Goal: Transaction & Acquisition: Purchase product/service

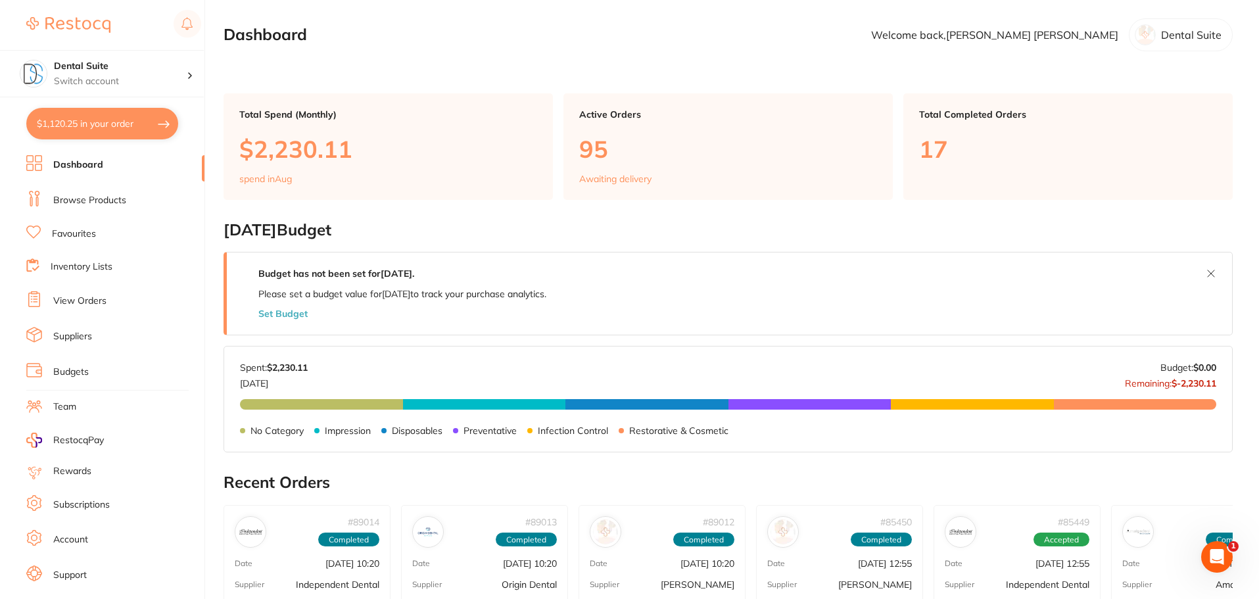
click at [314, 153] on p "$2,230.11" at bounding box center [388, 148] width 298 height 27
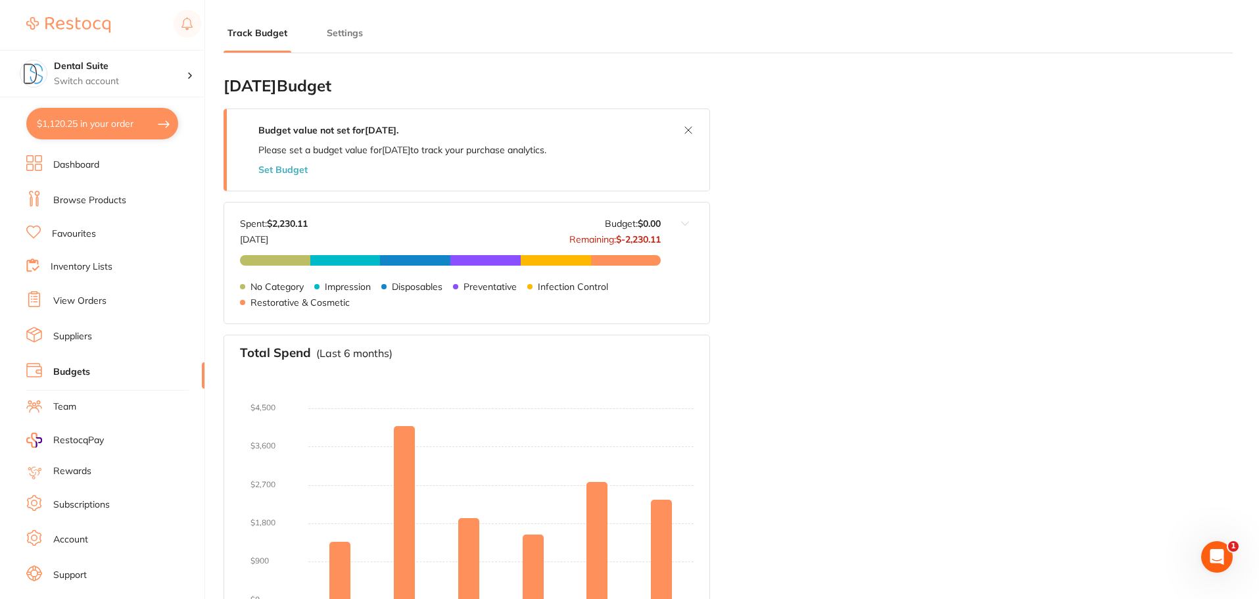
click at [79, 123] on button "$1,120.25 in your order" at bounding box center [102, 124] width 152 height 32
checkbox input "true"
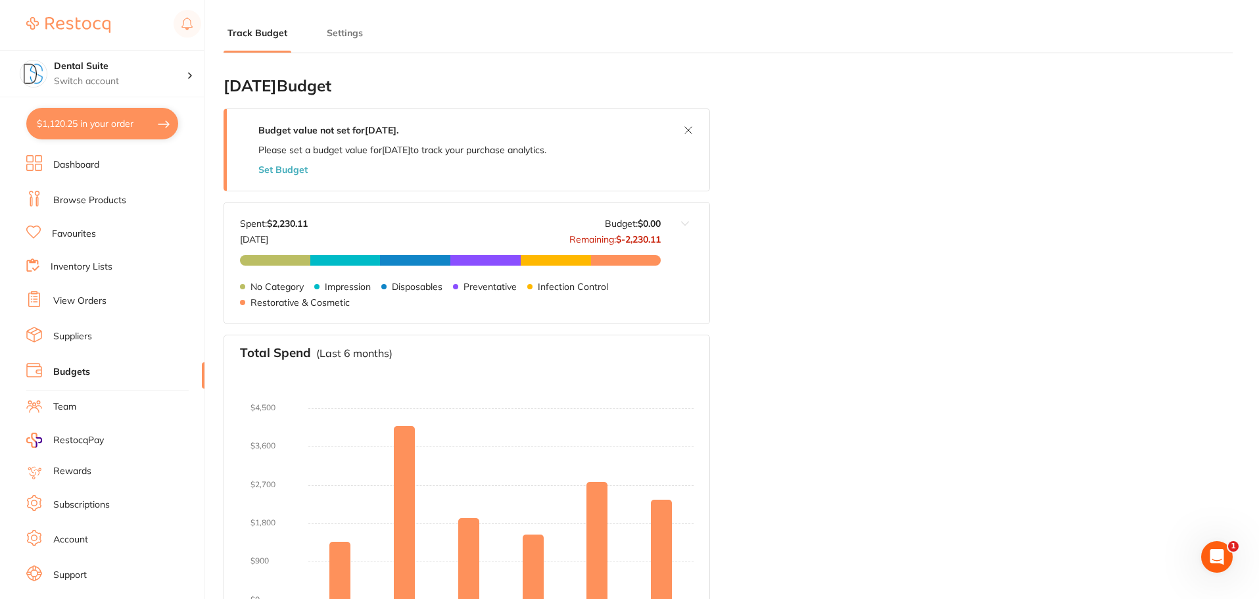
checkbox input "true"
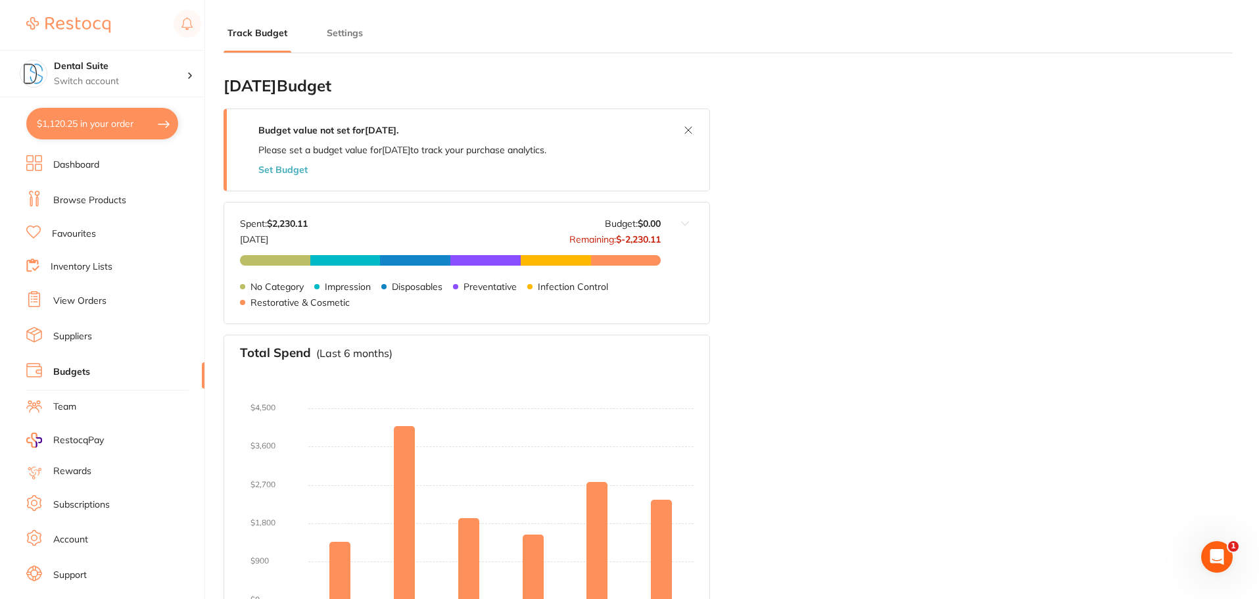
checkbox input "true"
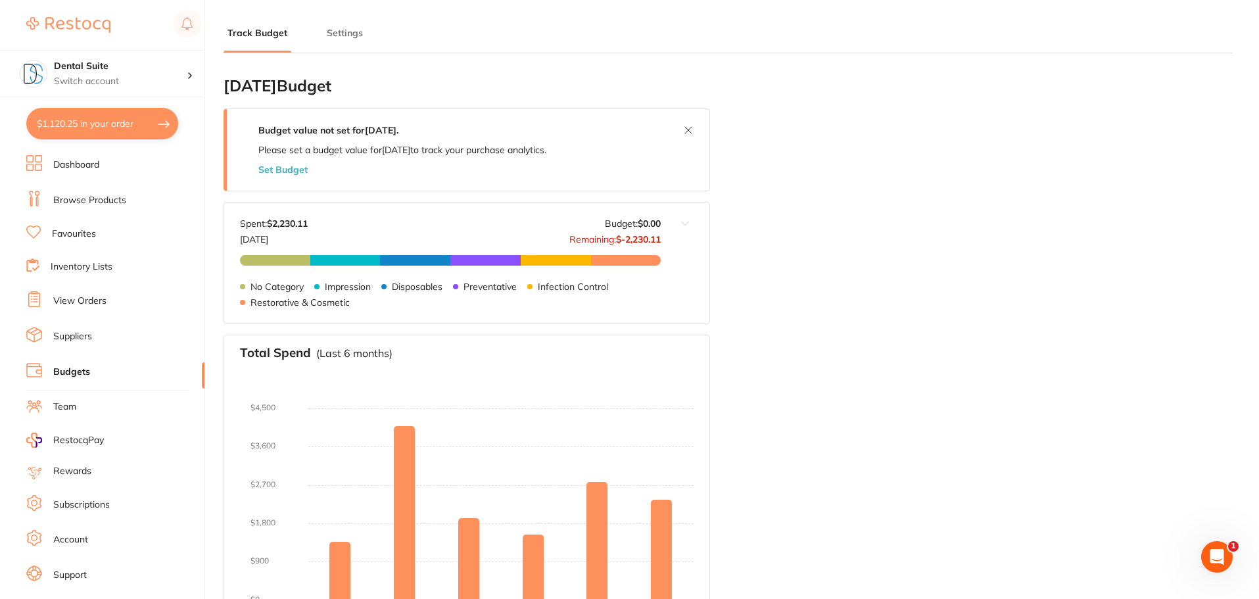
checkbox input "true"
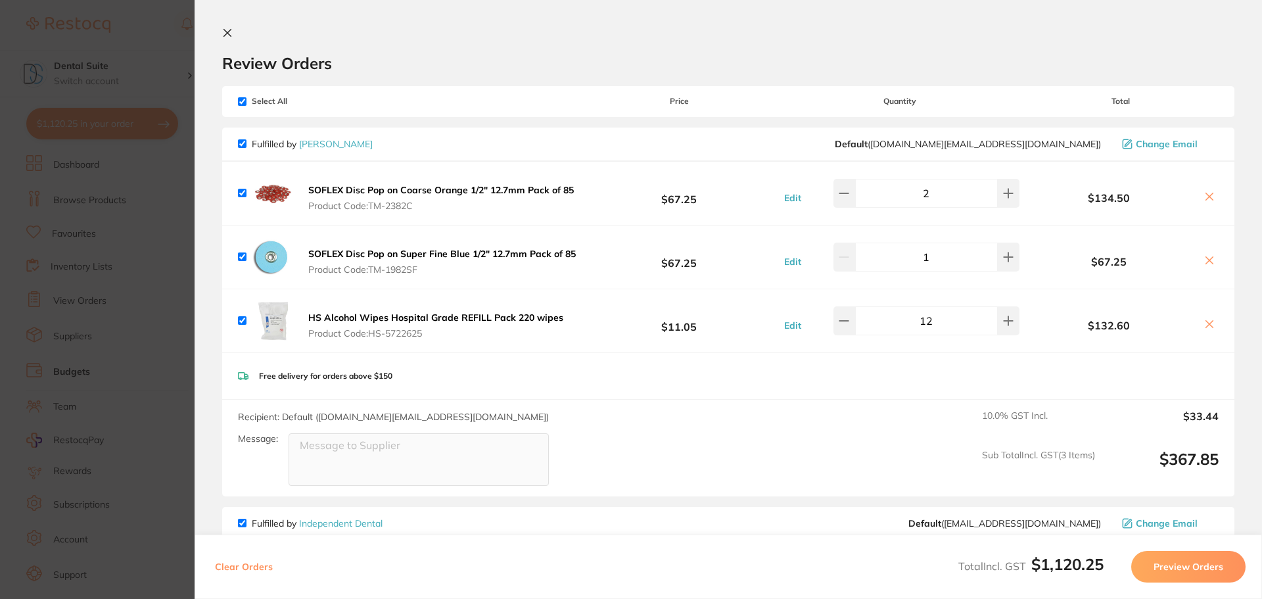
click at [226, 32] on icon at bounding box center [227, 33] width 7 height 7
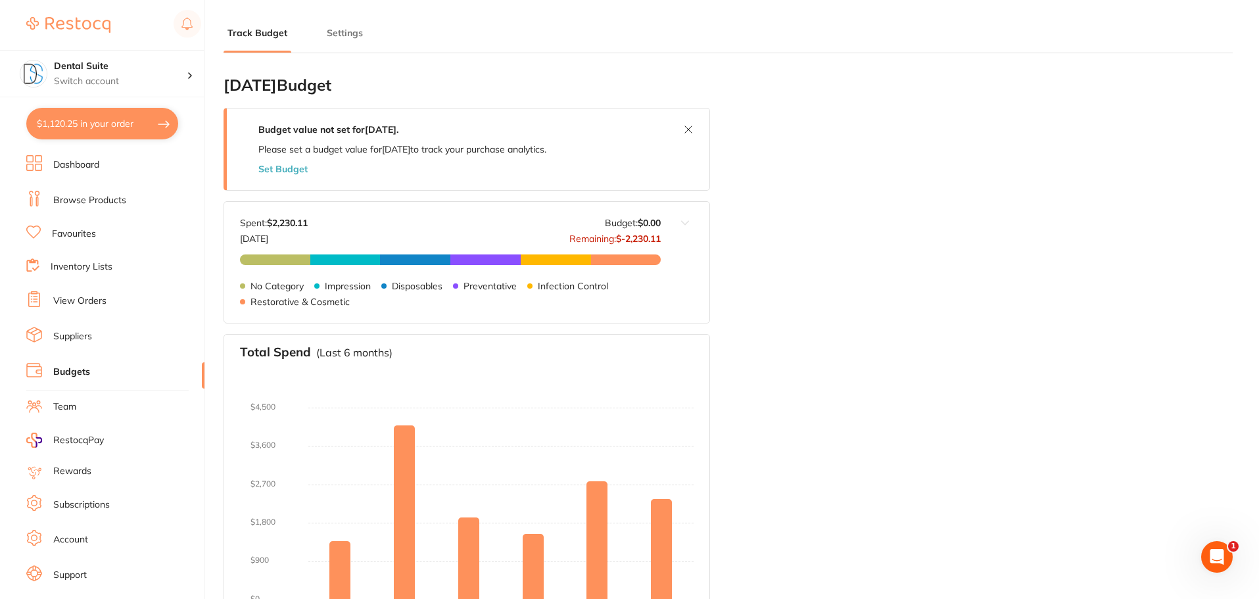
click at [97, 197] on link "Browse Products" at bounding box center [89, 200] width 73 height 13
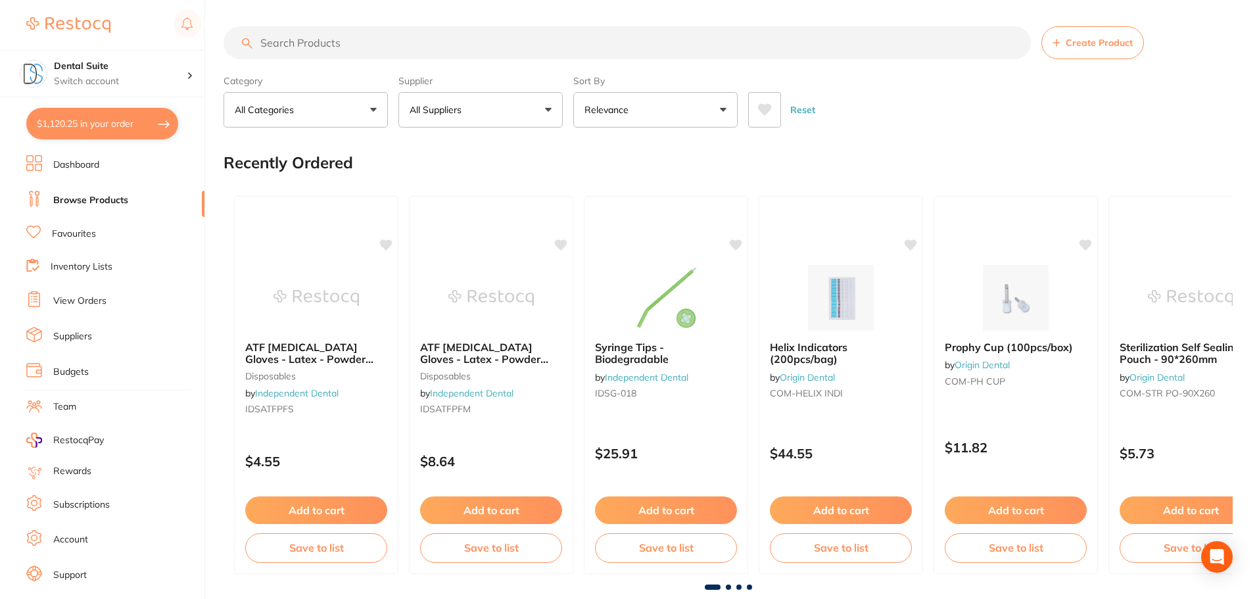
click at [84, 124] on button "$1,120.25 in your order" at bounding box center [102, 124] width 152 height 32
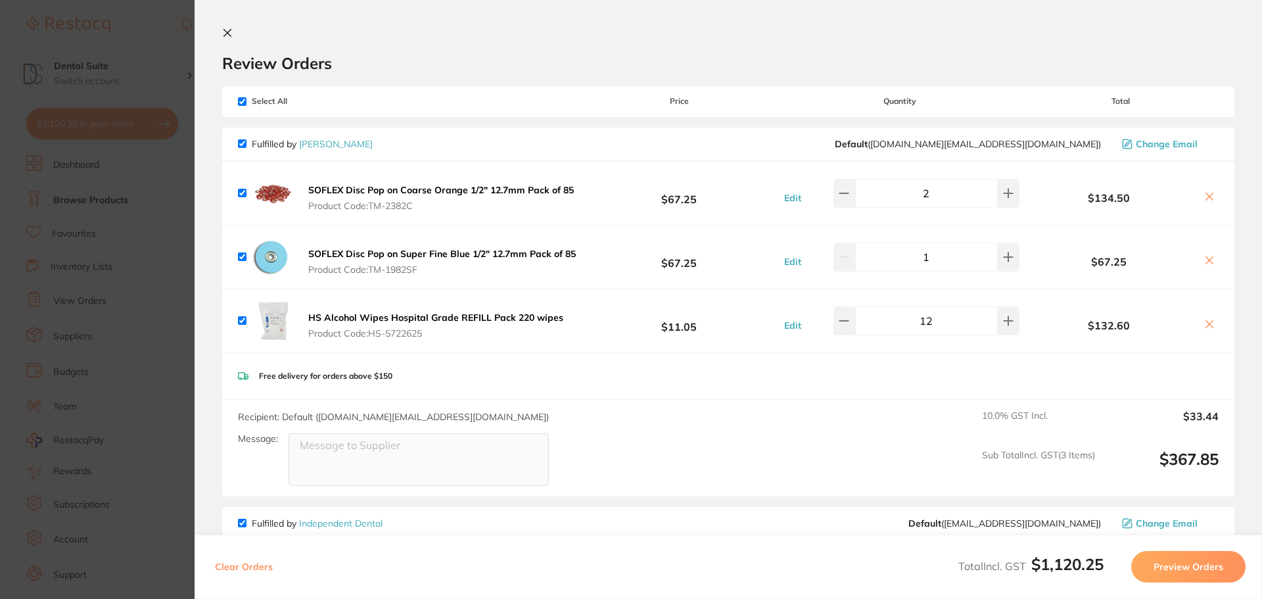
drag, startPoint x: 227, startPoint y: 30, endPoint x: 235, endPoint y: 80, distance: 50.7
click at [227, 30] on icon at bounding box center [227, 33] width 11 height 11
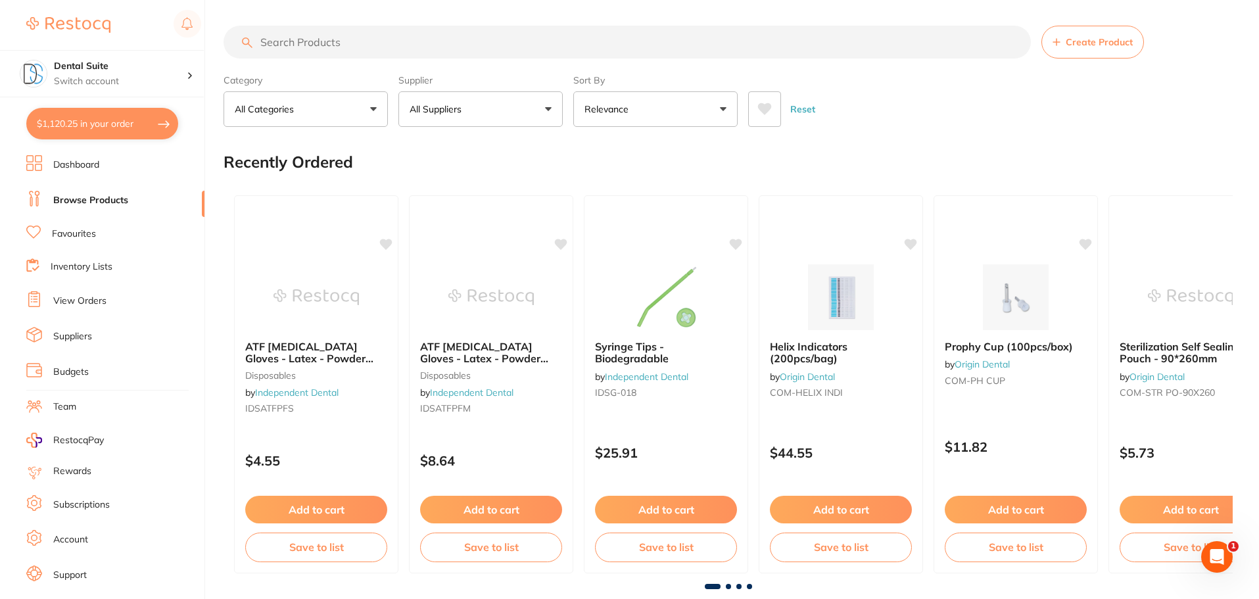
click at [79, 161] on link "Dashboard" at bounding box center [76, 164] width 46 height 13
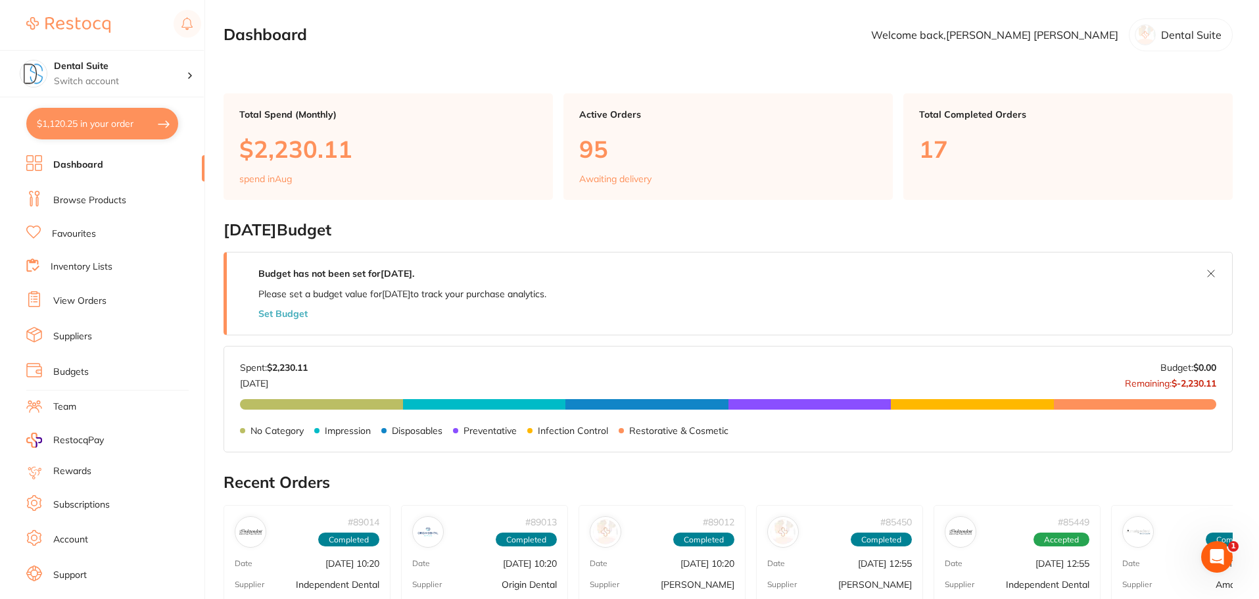
click at [310, 148] on p "$2,230.11" at bounding box center [388, 148] width 298 height 27
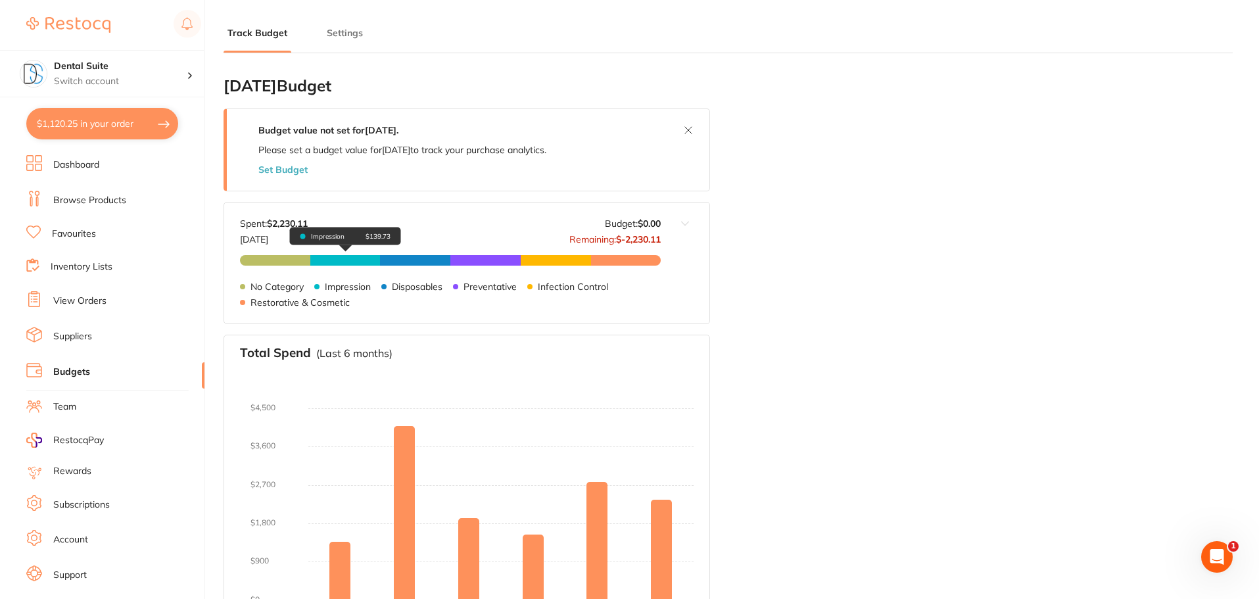
click at [337, 264] on span "Impression $139.73" at bounding box center [345, 260] width 70 height 11
click at [99, 118] on button "$1,120.25 in your order" at bounding box center [102, 124] width 152 height 32
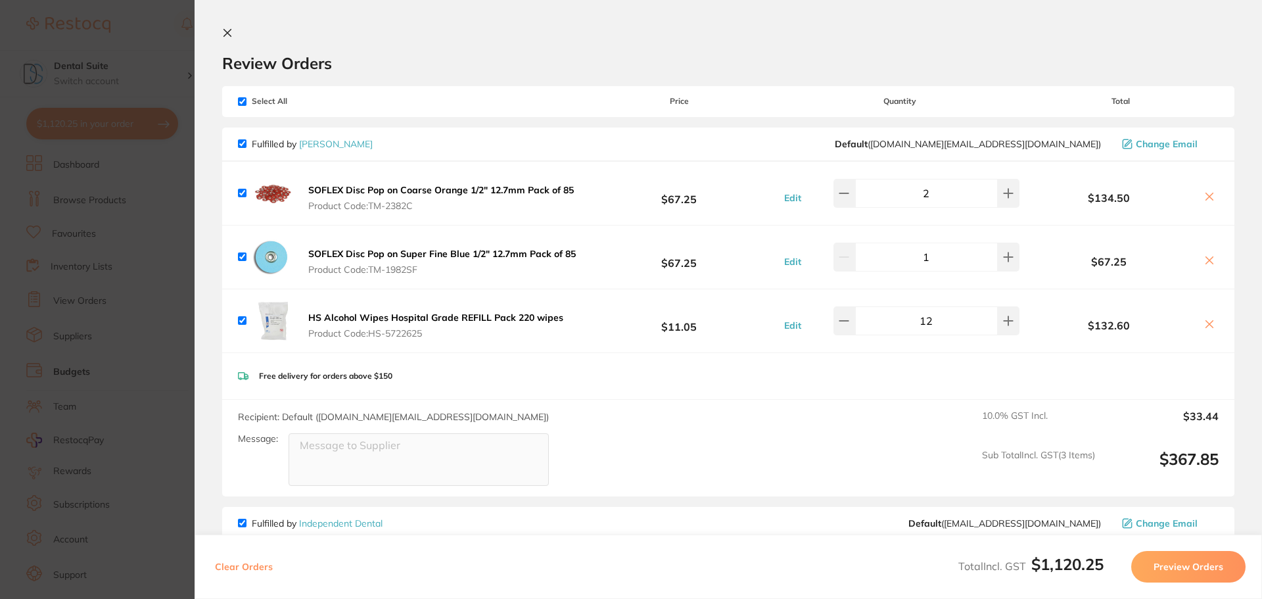
click at [222, 33] on section "Review Orders Your orders are being processed and we will notify you once we ha…" at bounding box center [729, 299] width 1068 height 599
click at [227, 34] on icon at bounding box center [227, 33] width 11 height 11
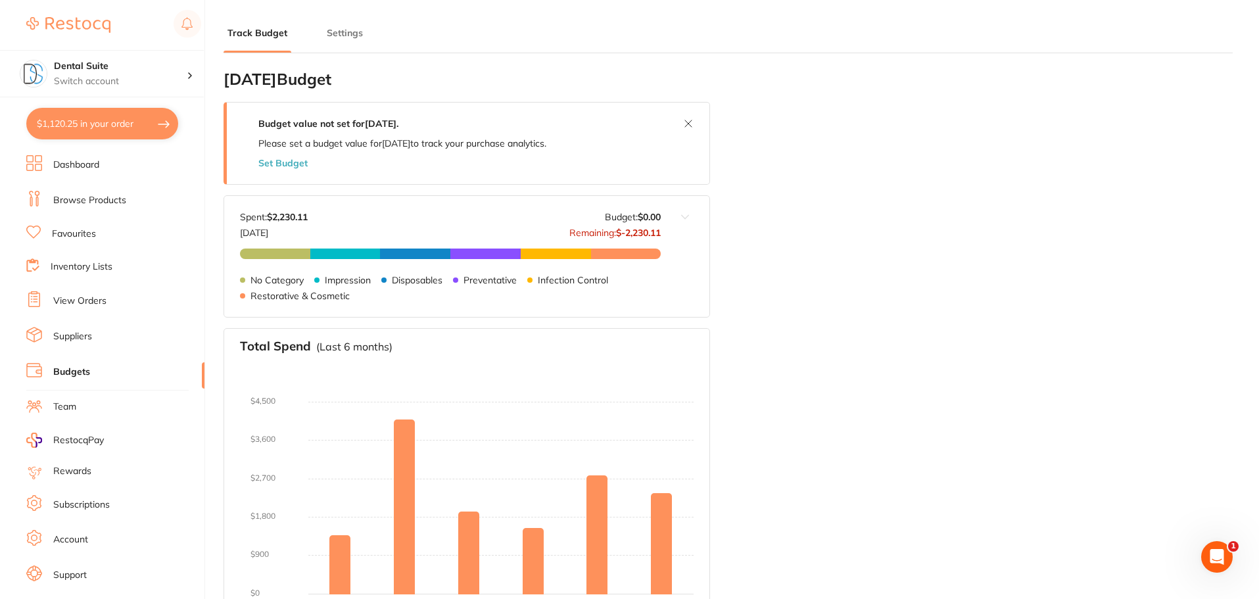
click at [85, 126] on button "$1,120.25 in your order" at bounding box center [102, 124] width 152 height 32
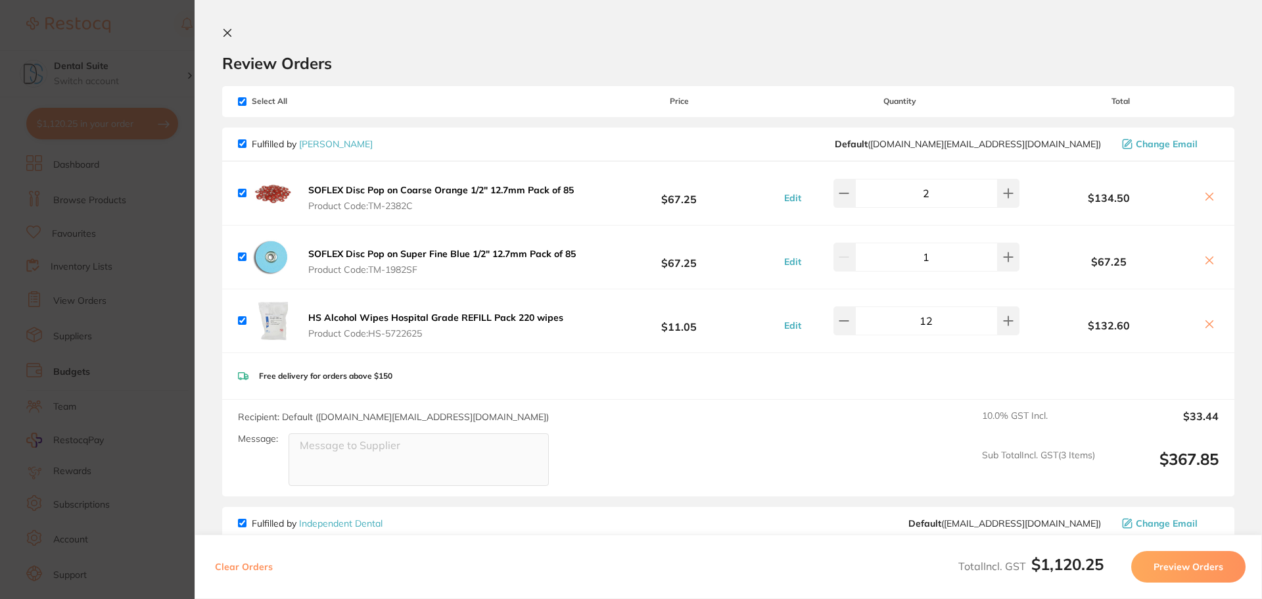
click at [222, 30] on icon at bounding box center [227, 33] width 11 height 11
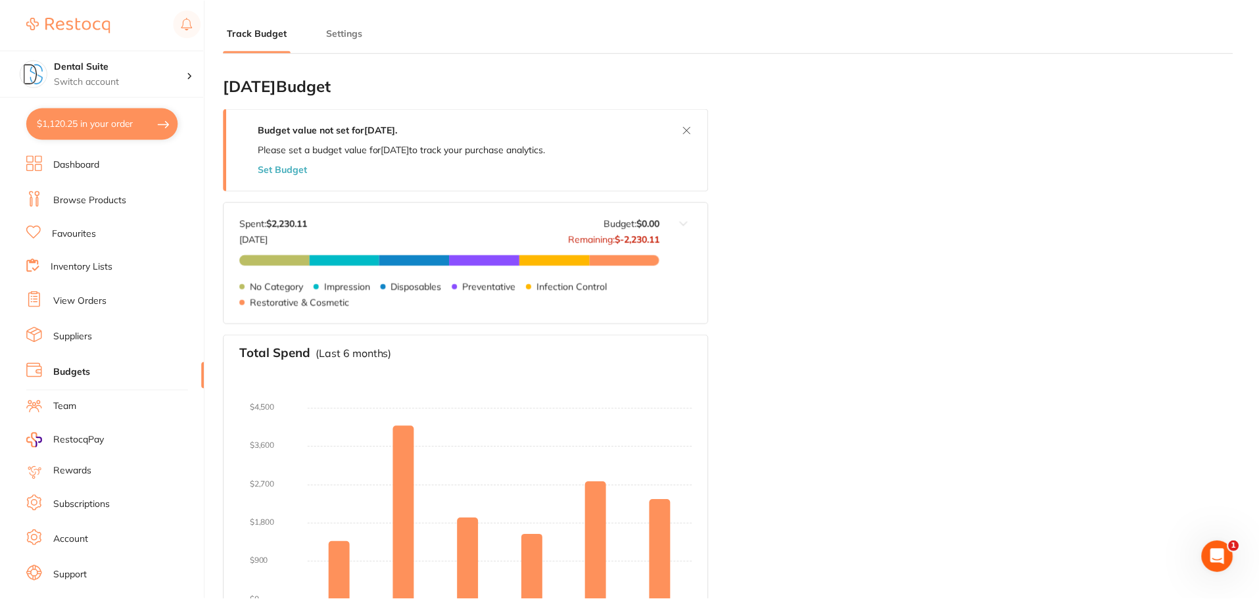
scroll to position [7, 0]
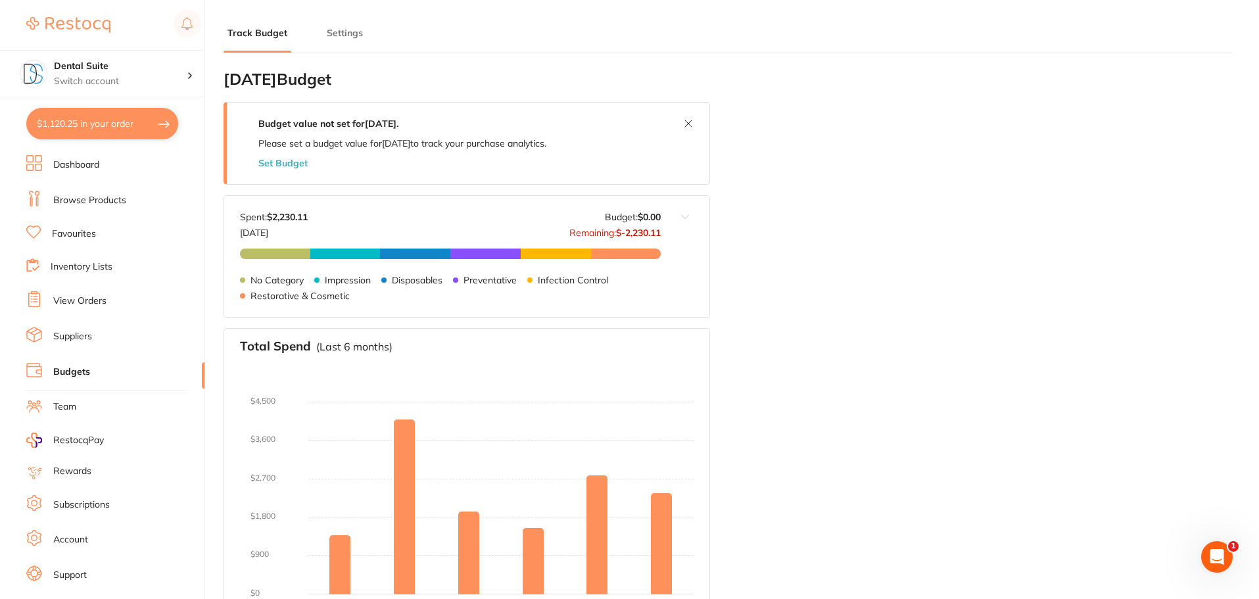
click at [102, 201] on link "Browse Products" at bounding box center [89, 200] width 73 height 13
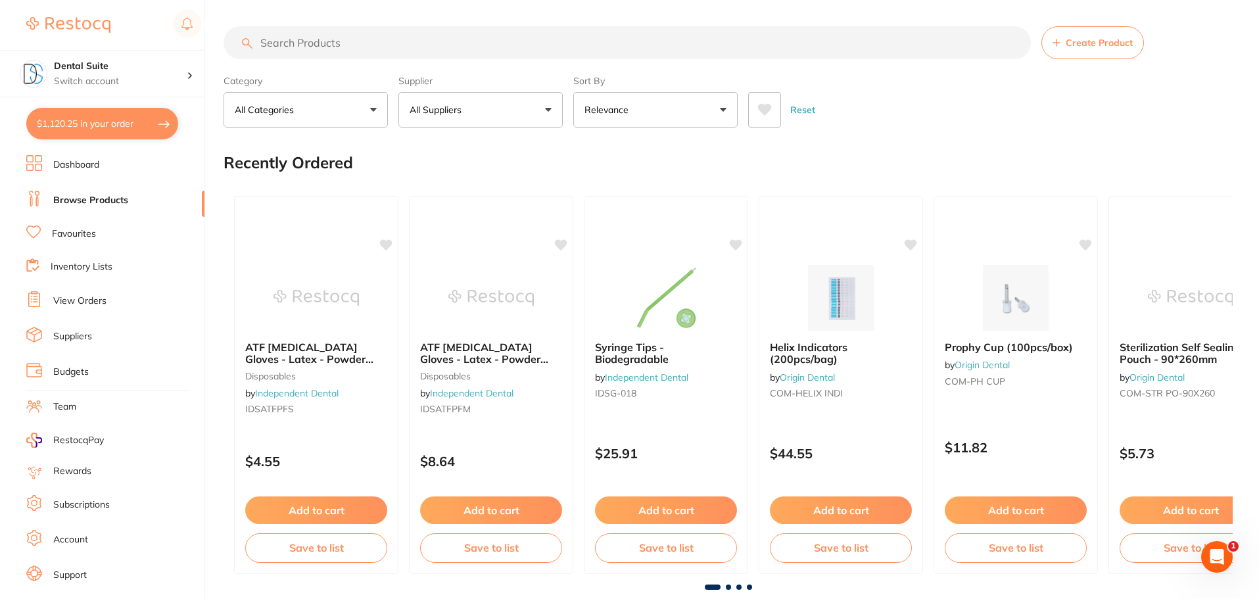
click at [78, 229] on link "Favourites" at bounding box center [74, 233] width 44 height 13
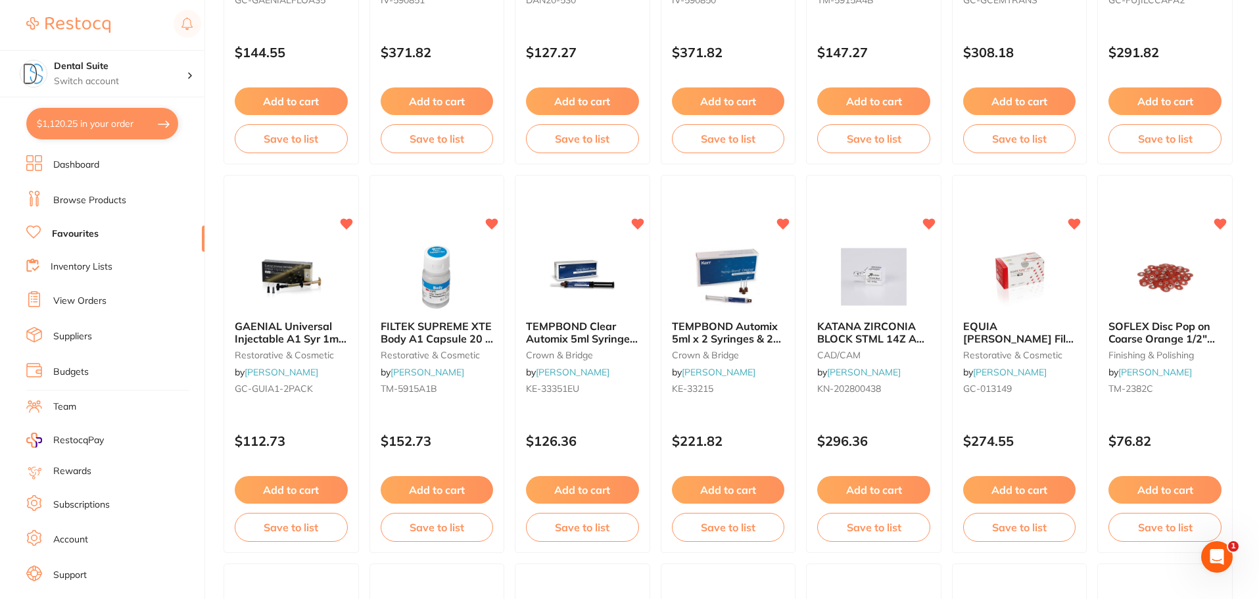
scroll to position [1709, 0]
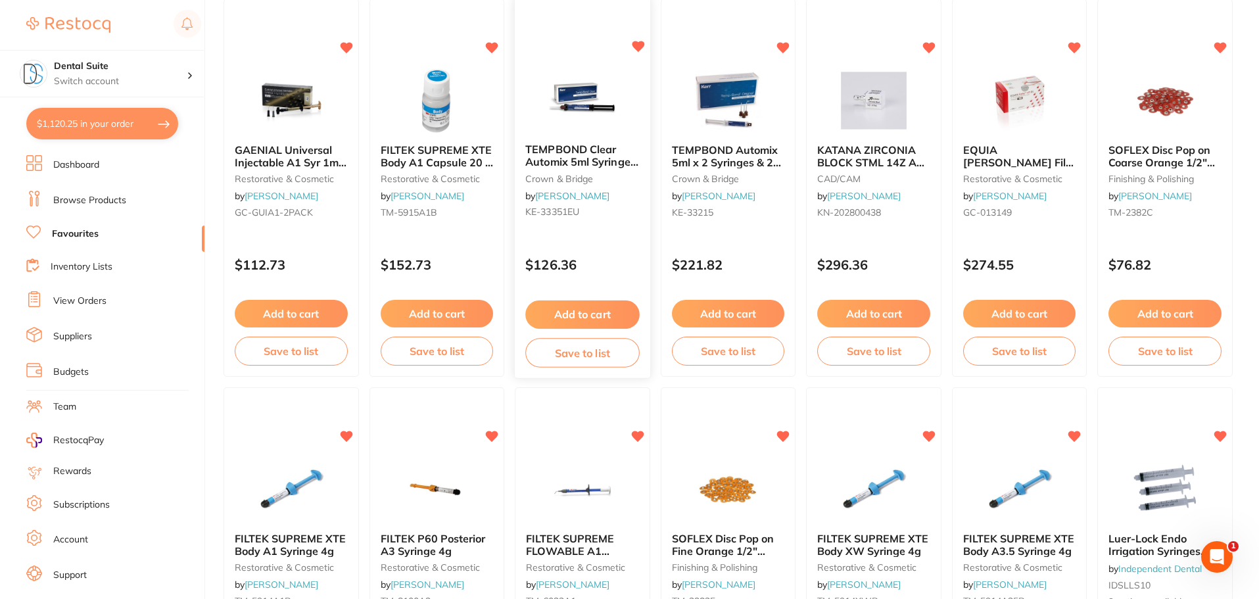
click at [578, 320] on button "Add to cart" at bounding box center [582, 314] width 114 height 28
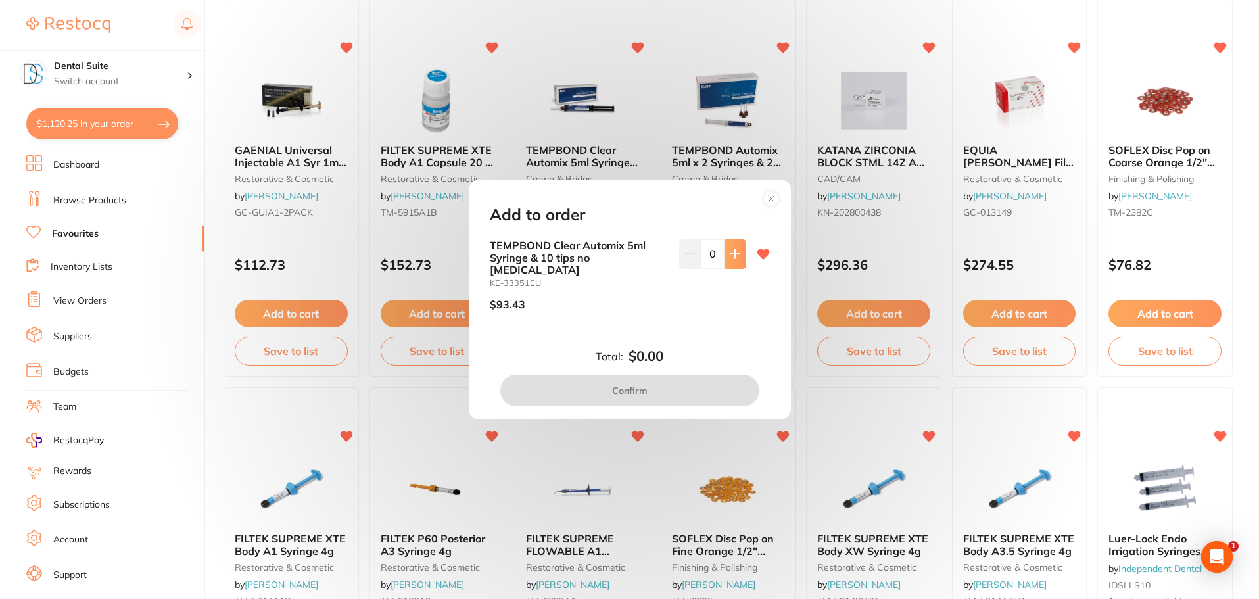
scroll to position [0, 0]
click at [734, 256] on icon at bounding box center [735, 254] width 11 height 11
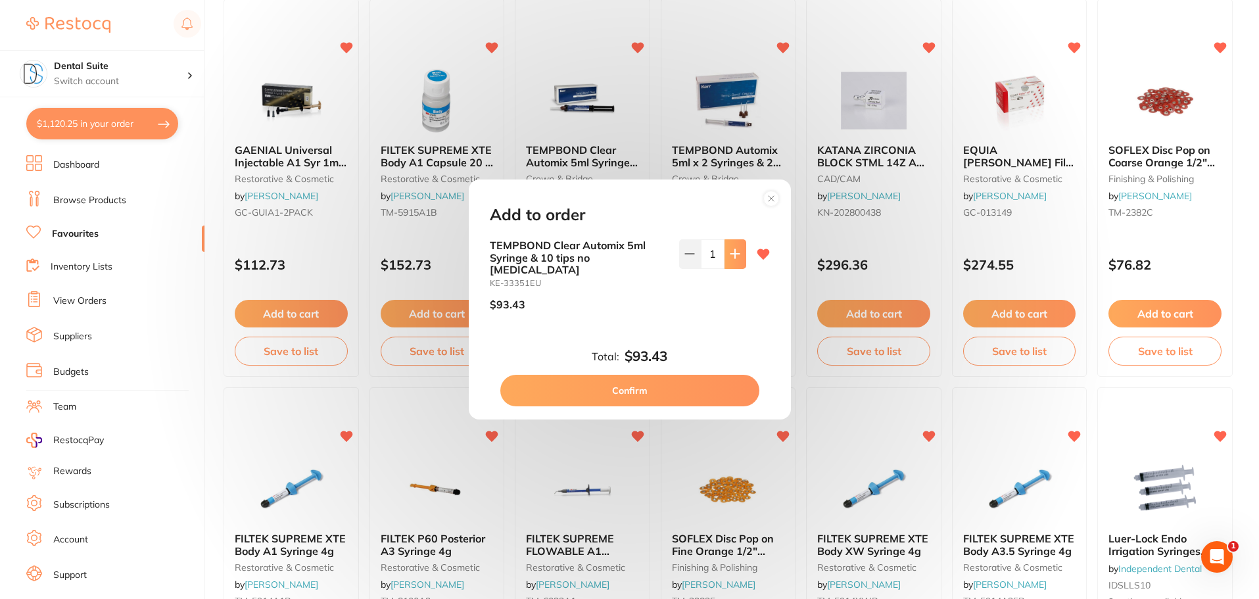
click at [734, 256] on icon at bounding box center [735, 254] width 11 height 11
type input "2"
click at [634, 388] on button "Confirm" at bounding box center [629, 391] width 259 height 32
checkbox input "false"
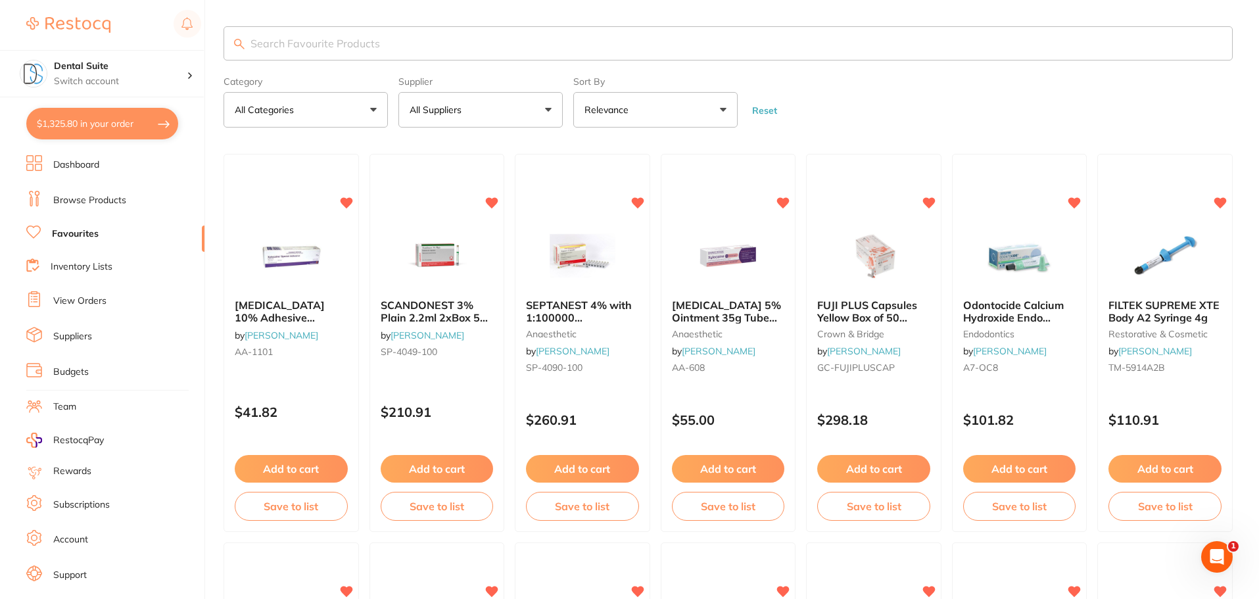
click at [439, 118] on button "All Suppliers" at bounding box center [480, 110] width 164 height 36
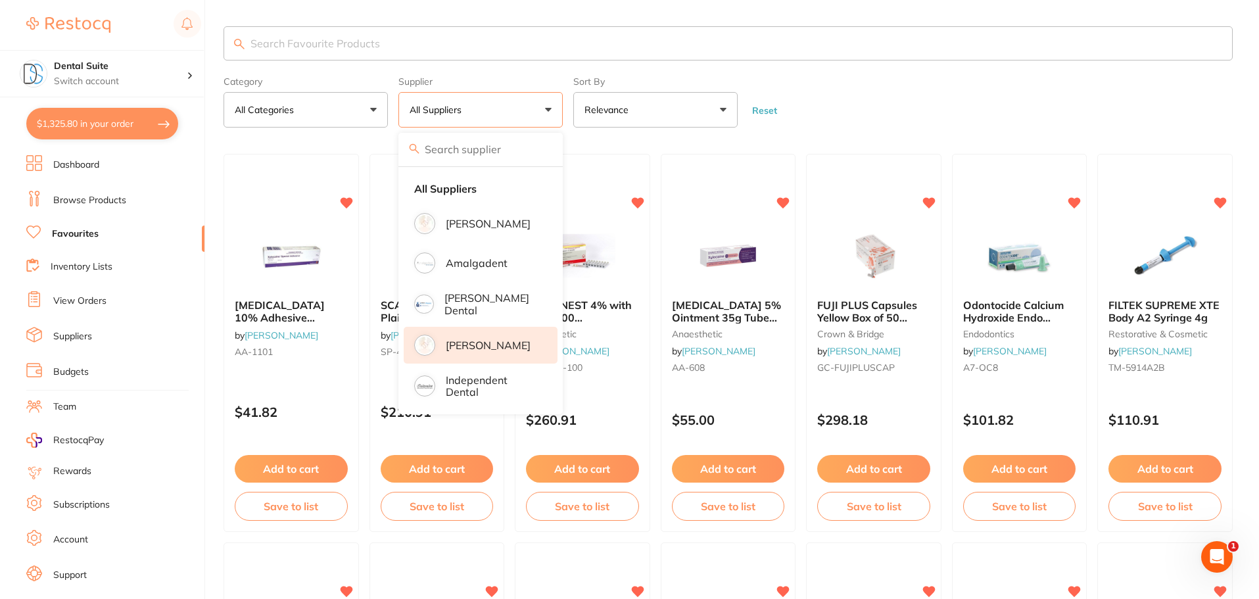
click at [483, 346] on p "[PERSON_NAME]" at bounding box center [488, 345] width 85 height 12
click at [279, 45] on input "search" at bounding box center [728, 43] width 1009 height 34
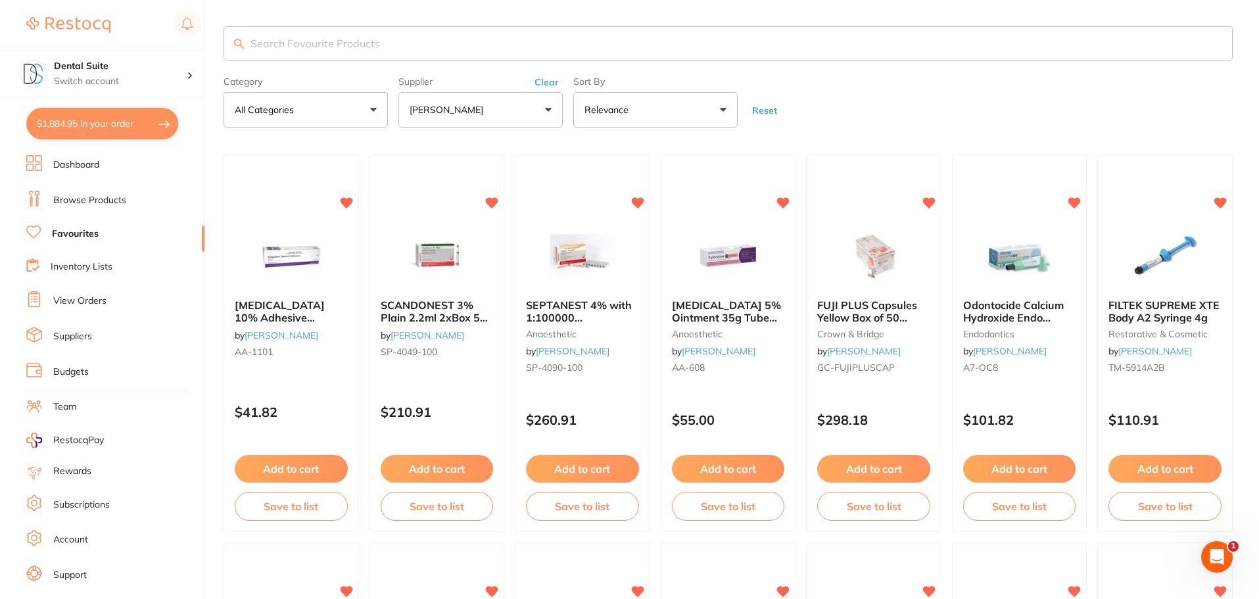
click at [70, 124] on button "$1,884.95 in your order" at bounding box center [102, 124] width 152 height 32
checkbox input "true"
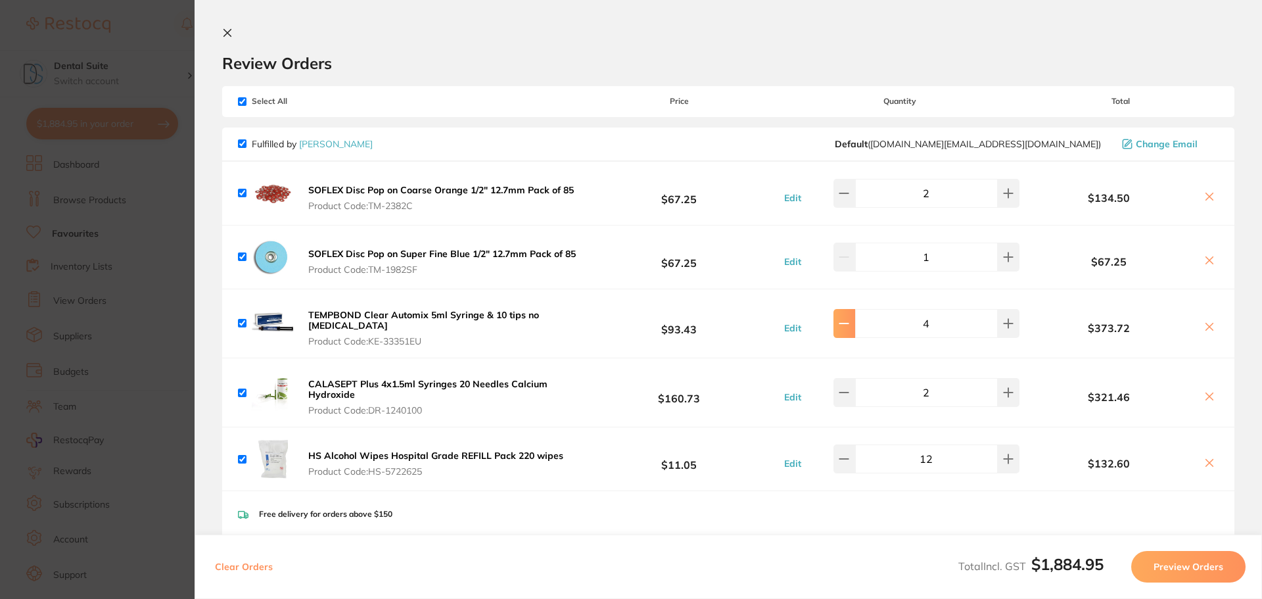
click at [845, 324] on icon at bounding box center [844, 323] width 11 height 11
type input "2"
click at [849, 391] on icon at bounding box center [844, 392] width 11 height 11
click at [223, 30] on icon at bounding box center [227, 33] width 11 height 11
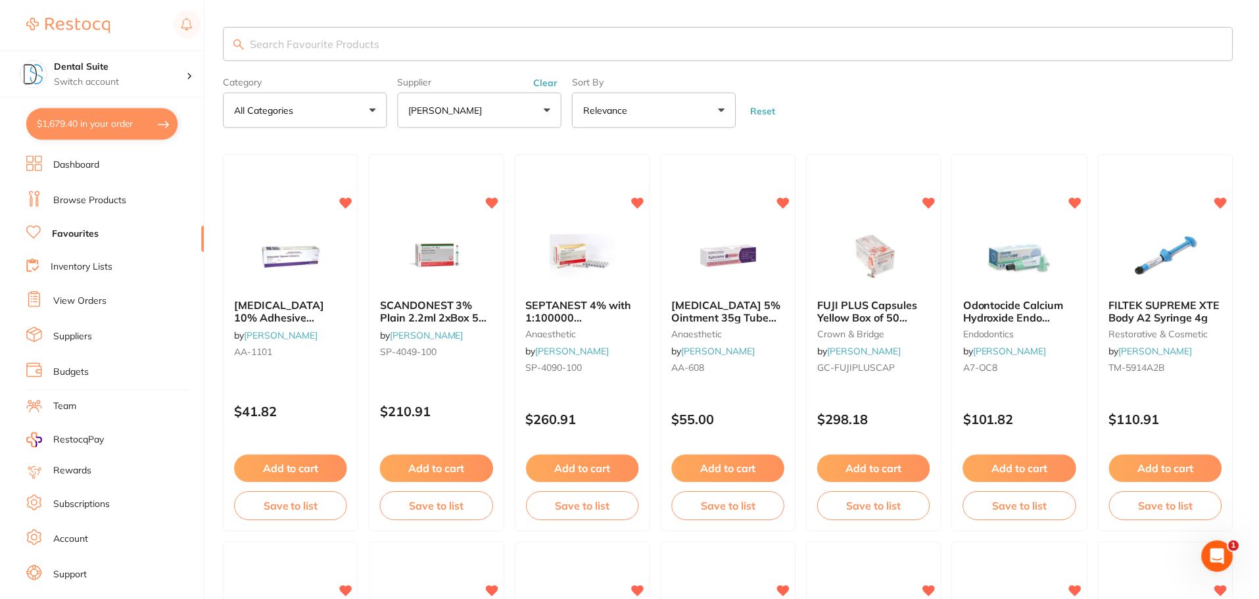
scroll to position [1, 0]
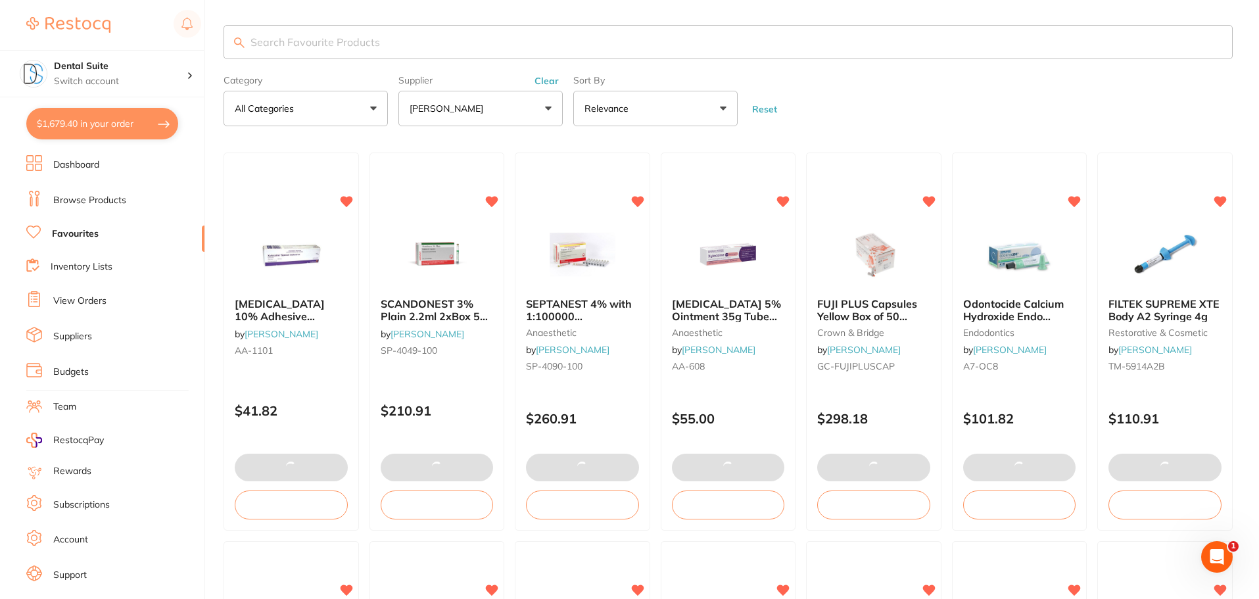
type input "1"
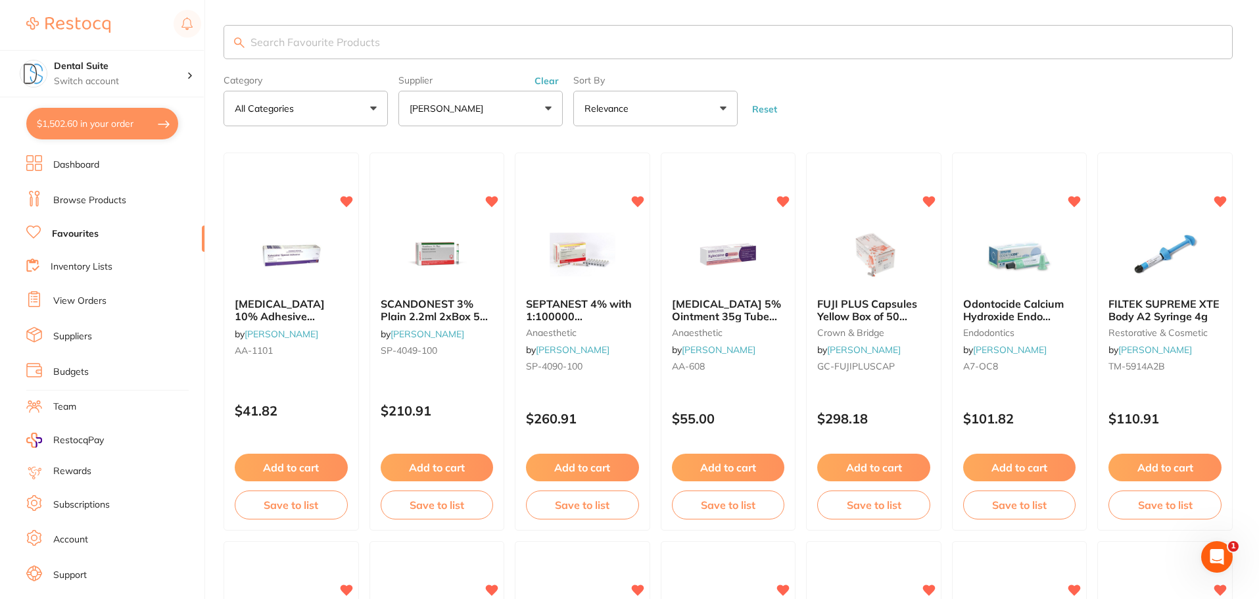
click at [109, 122] on button "$1,502.60 in your order" at bounding box center [102, 124] width 152 height 32
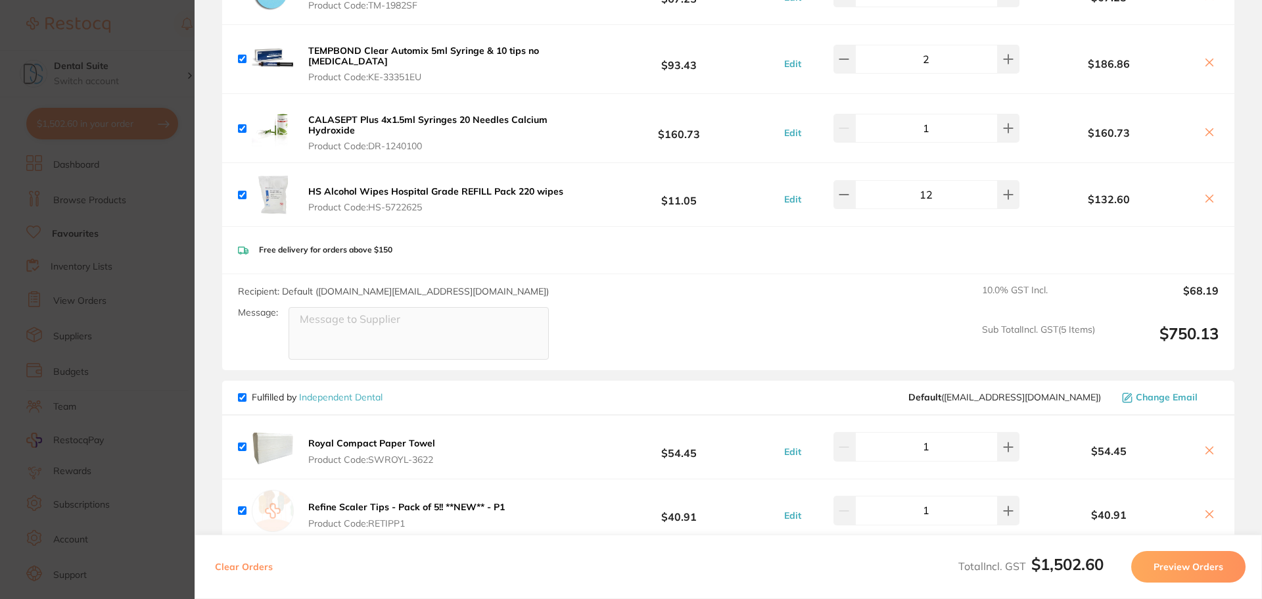
scroll to position [0, 0]
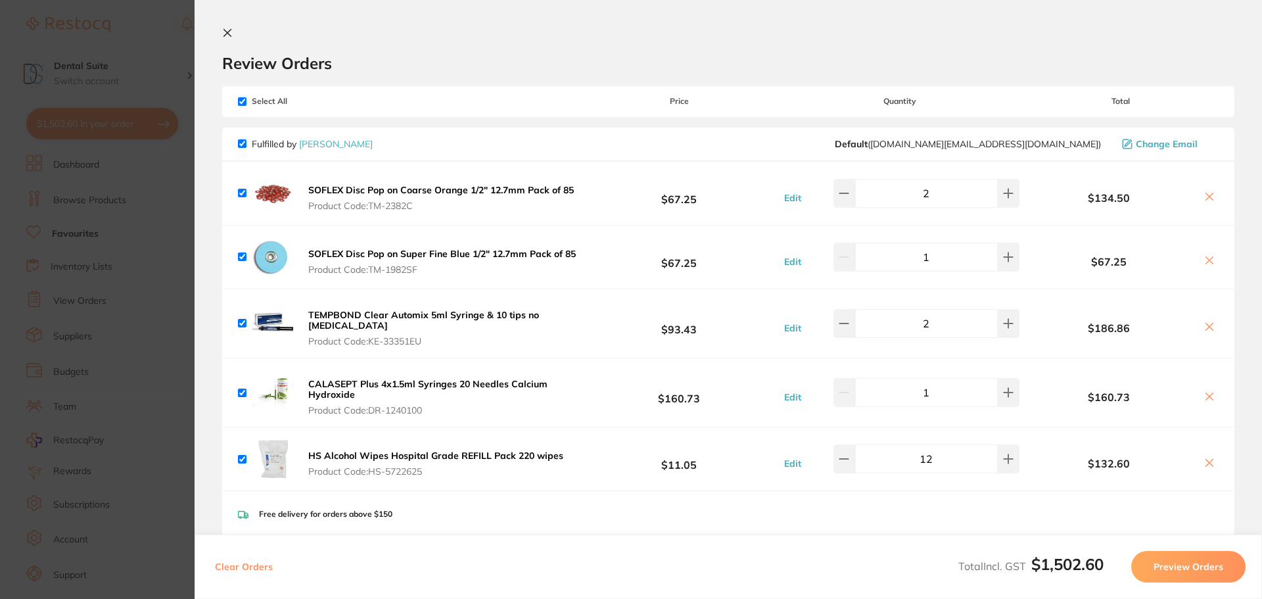
click at [227, 34] on icon at bounding box center [227, 33] width 7 height 7
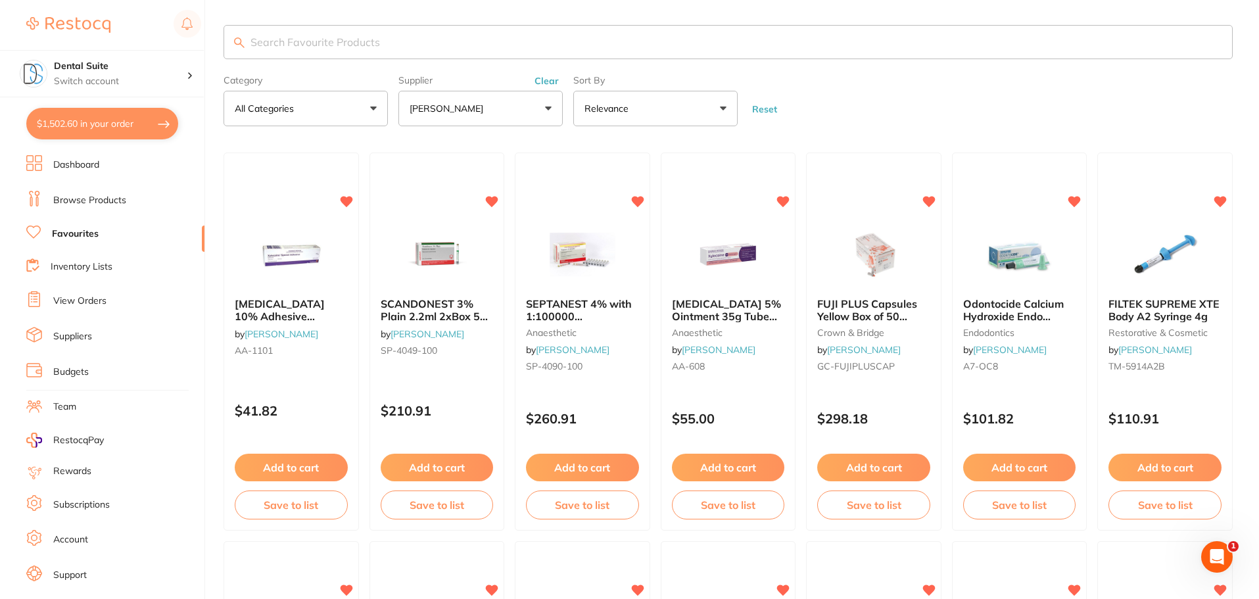
click at [461, 116] on button "[PERSON_NAME]" at bounding box center [480, 109] width 164 height 36
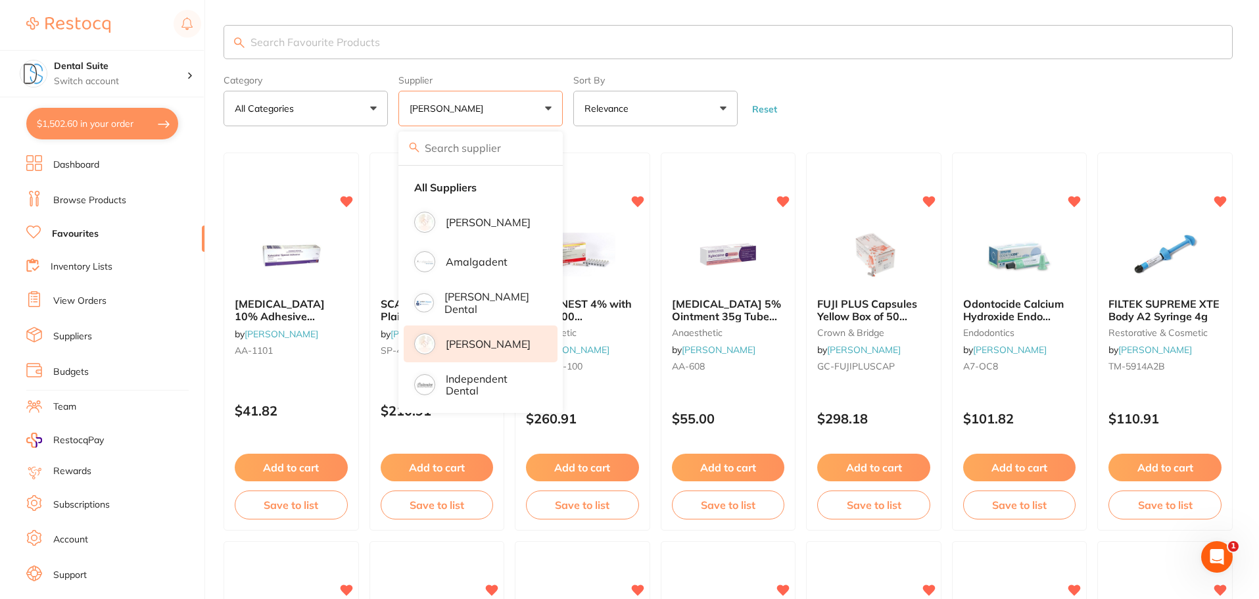
click at [547, 112] on button "[PERSON_NAME]" at bounding box center [480, 109] width 164 height 36
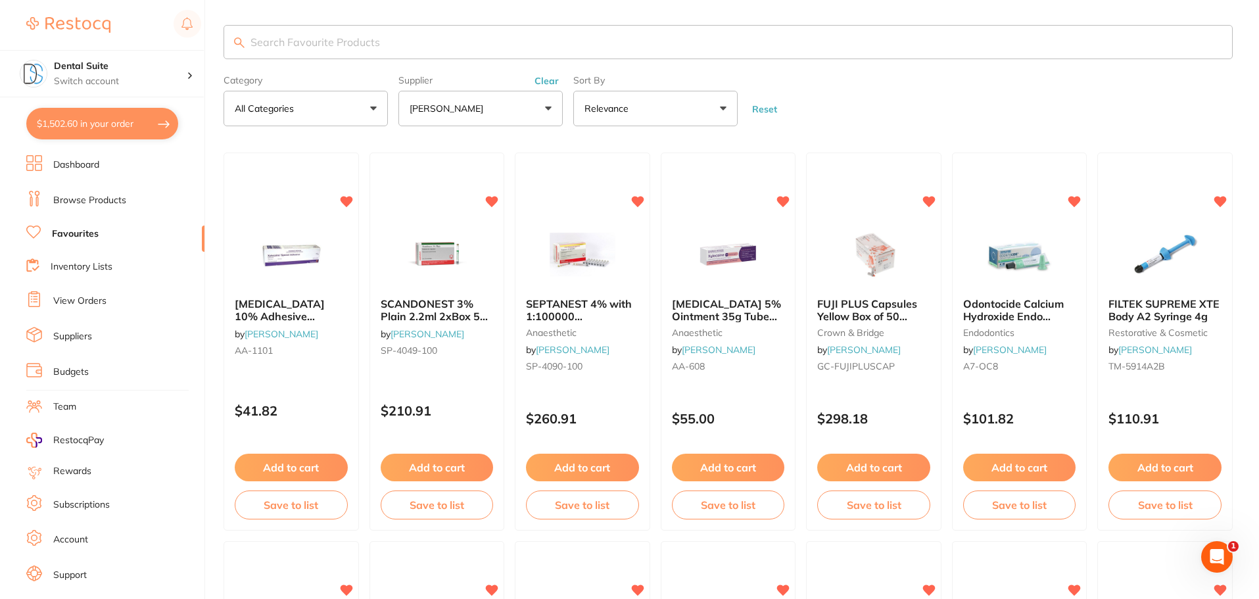
click at [488, 107] on p "[PERSON_NAME]" at bounding box center [449, 108] width 79 height 13
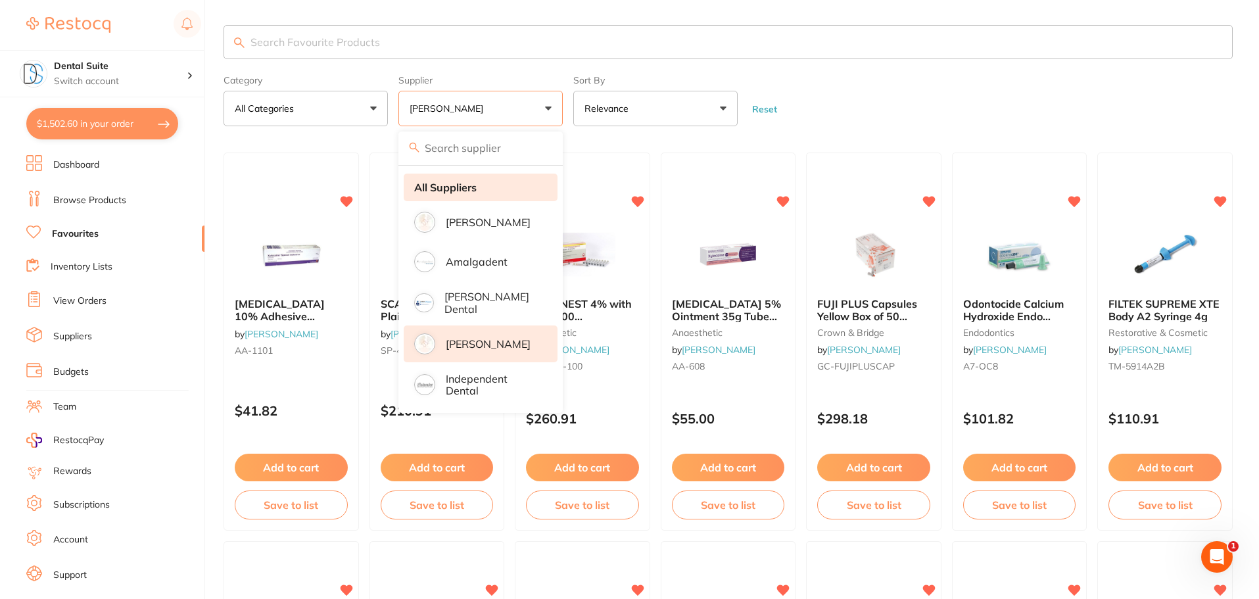
click at [456, 178] on li "All Suppliers" at bounding box center [481, 188] width 154 height 28
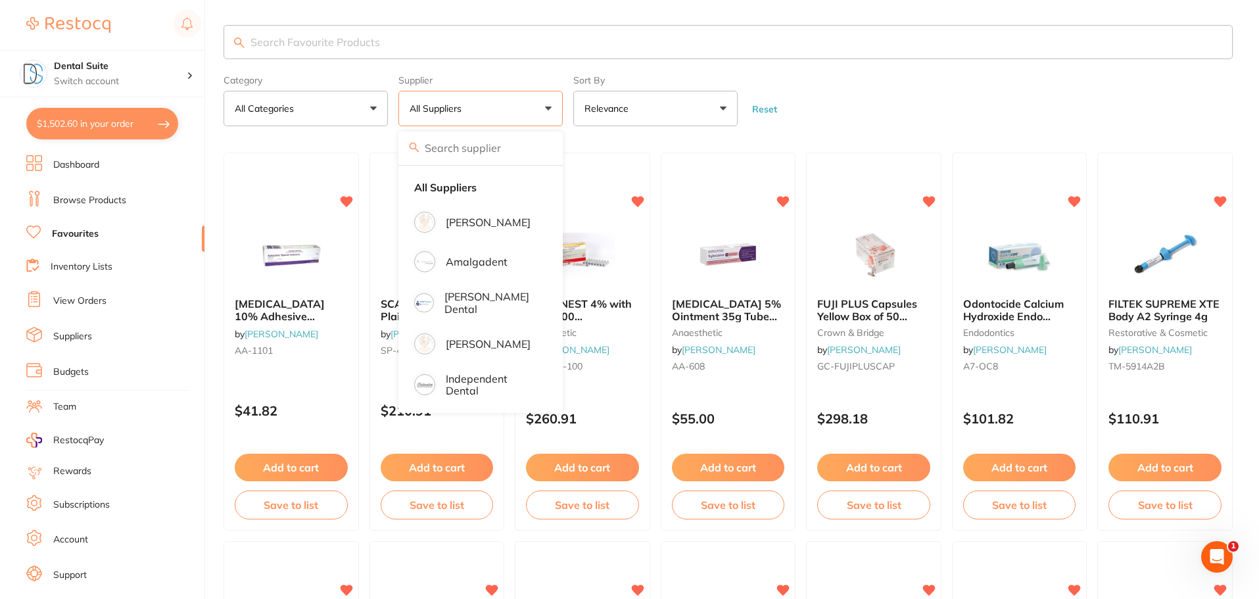
scroll to position [0, 0]
click at [333, 49] on input "search" at bounding box center [728, 42] width 1009 height 34
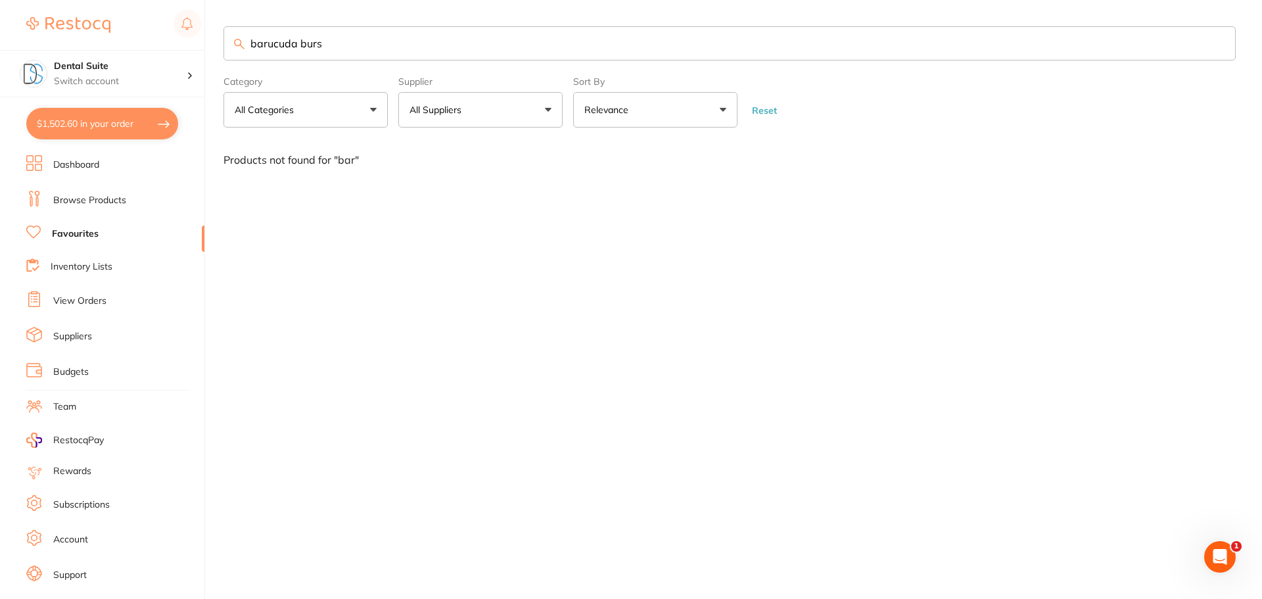
type input "barucuda burs"
drag, startPoint x: 305, startPoint y: 39, endPoint x: 199, endPoint y: 39, distance: 105.9
click at [202, 39] on div "$1,502.60 Dental Suite Switch account Dental Suite $1,502.60 in your order Dash…" at bounding box center [631, 299] width 1262 height 599
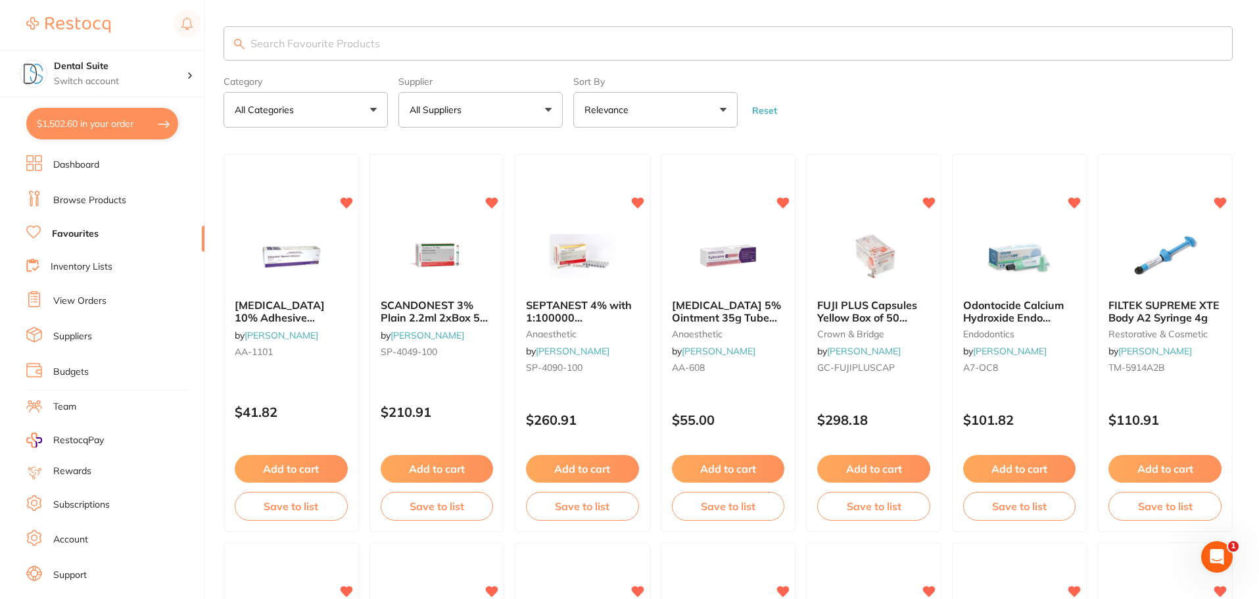
click at [271, 46] on input "search" at bounding box center [728, 43] width 1009 height 34
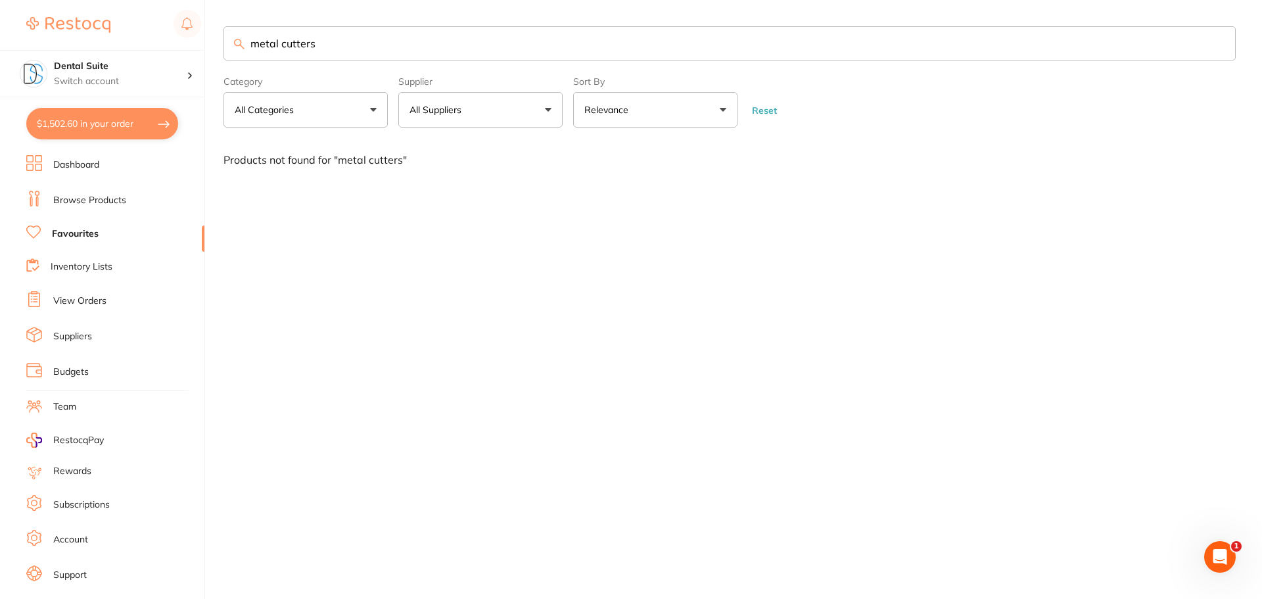
click at [460, 111] on p "All Suppliers" at bounding box center [438, 109] width 57 height 13
click at [381, 63] on section "metal cutters Category All Categories All Categories No categories found Clear …" at bounding box center [730, 76] width 1012 height 101
drag, startPoint x: 274, startPoint y: 37, endPoint x: 236, endPoint y: 36, distance: 38.2
click at [236, 36] on input "metal cutters" at bounding box center [730, 43] width 1012 height 34
drag, startPoint x: 355, startPoint y: 49, endPoint x: 196, endPoint y: 45, distance: 159.2
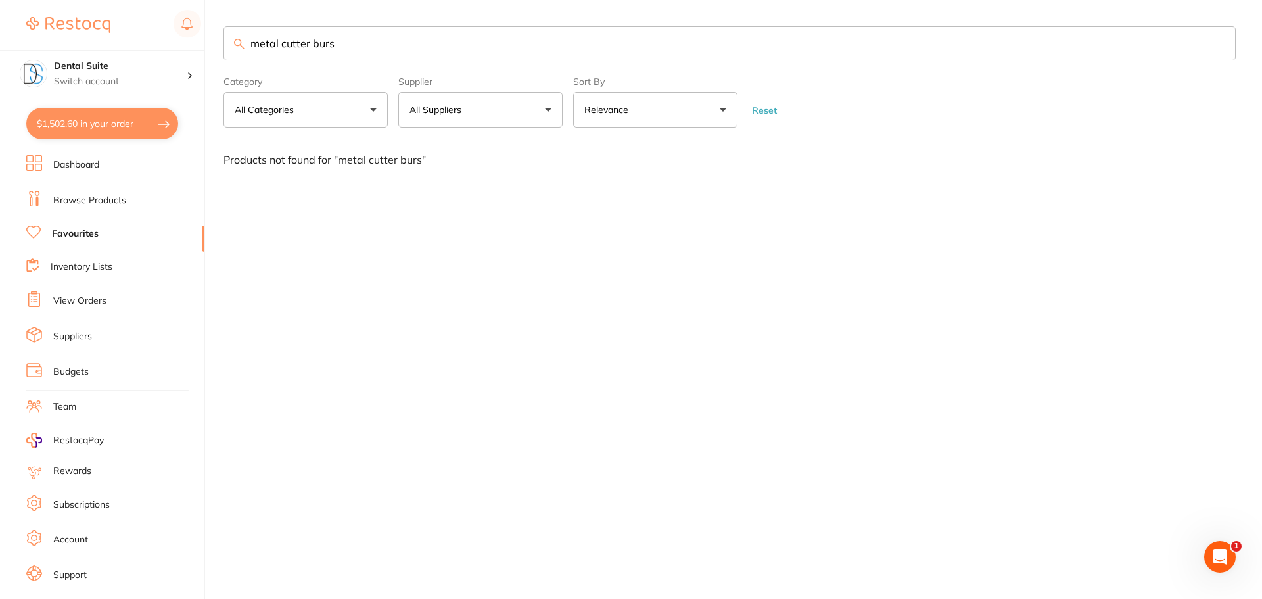
click at [196, 45] on div "$1,502.60 Dental Suite Switch account Dental Suite $1,502.60 in your order Dash…" at bounding box center [631, 299] width 1262 height 599
type input "first quatter"
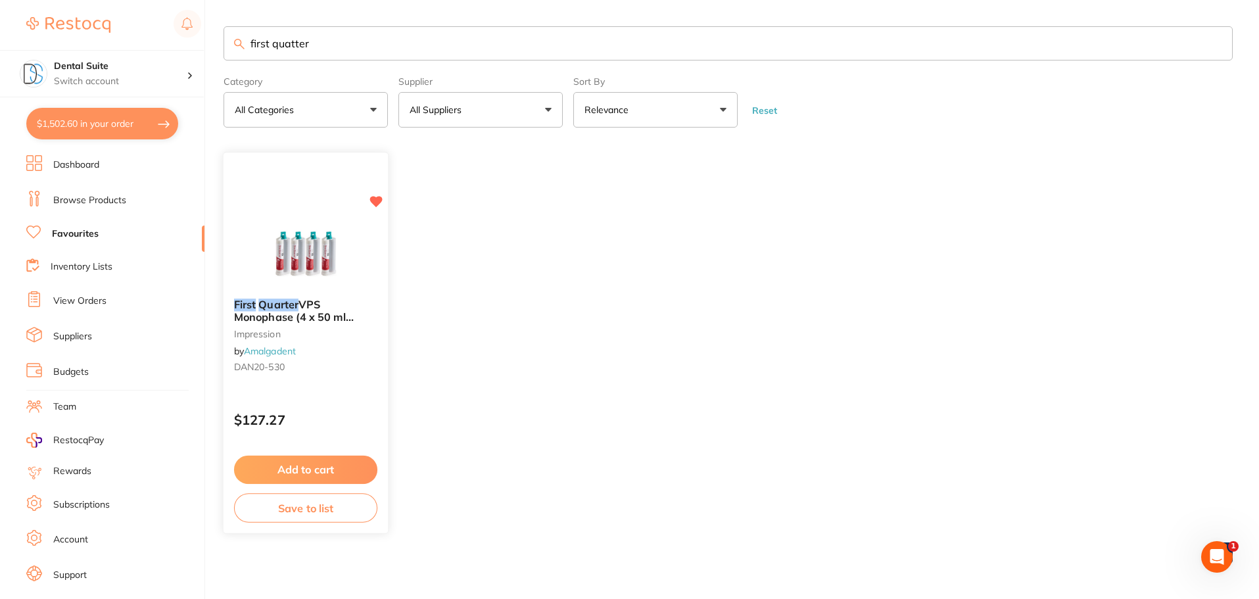
click at [275, 309] on em "Quarter" at bounding box center [278, 304] width 40 height 13
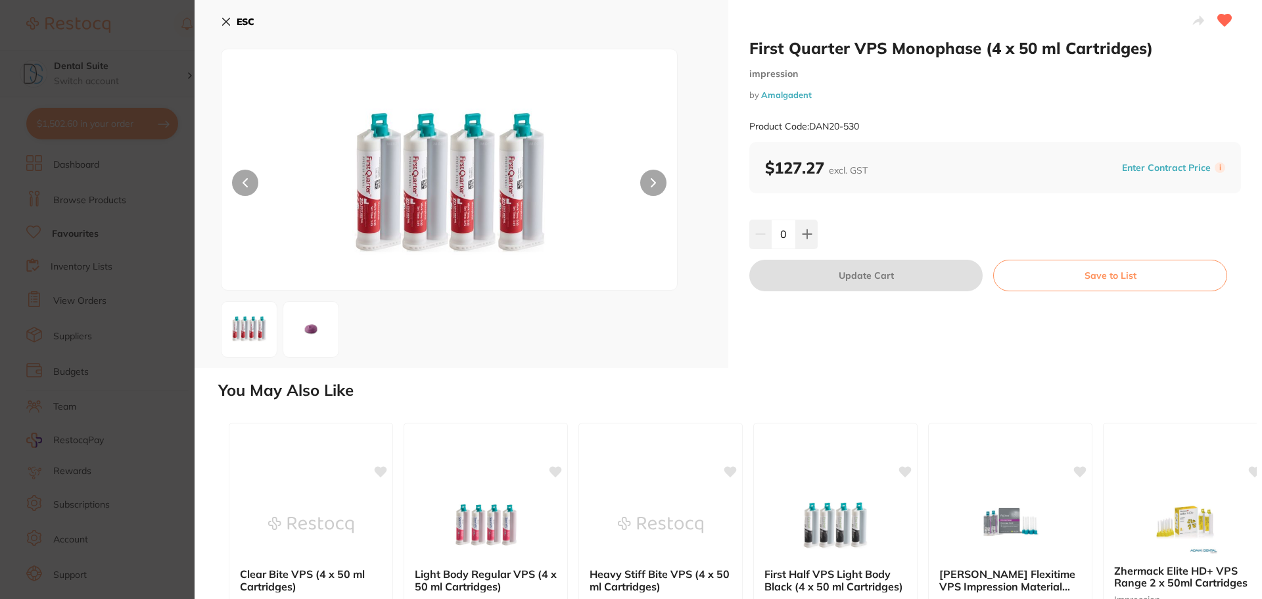
drag, startPoint x: 226, startPoint y: 20, endPoint x: 200, endPoint y: 51, distance: 41.1
click at [226, 20] on icon at bounding box center [226, 21] width 11 height 11
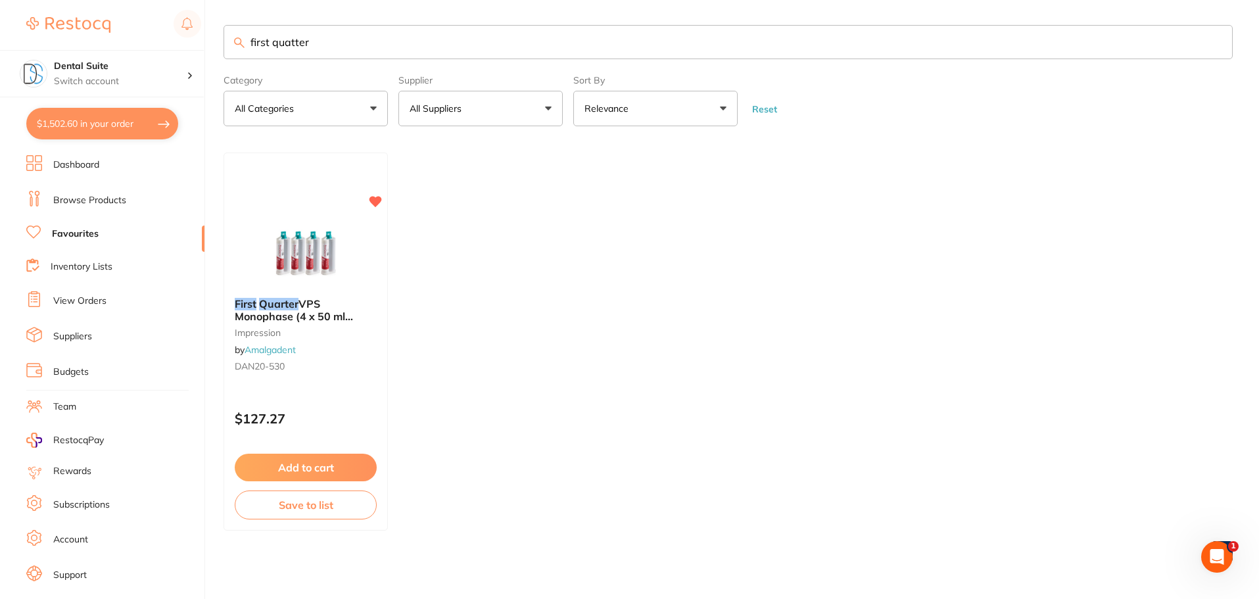
click at [460, 107] on p "All Suppliers" at bounding box center [438, 108] width 57 height 13
click at [465, 226] on p "Amalgadent" at bounding box center [477, 222] width 62 height 12
click at [471, 224] on p "Amalgadent" at bounding box center [477, 222] width 62 height 12
click at [64, 230] on link "Favourites" at bounding box center [75, 233] width 47 height 13
click at [59, 224] on ul "Dashboard Browse Products Favourites Inventory Lists View Orders Suppliers Budg…" at bounding box center [115, 382] width 178 height 454
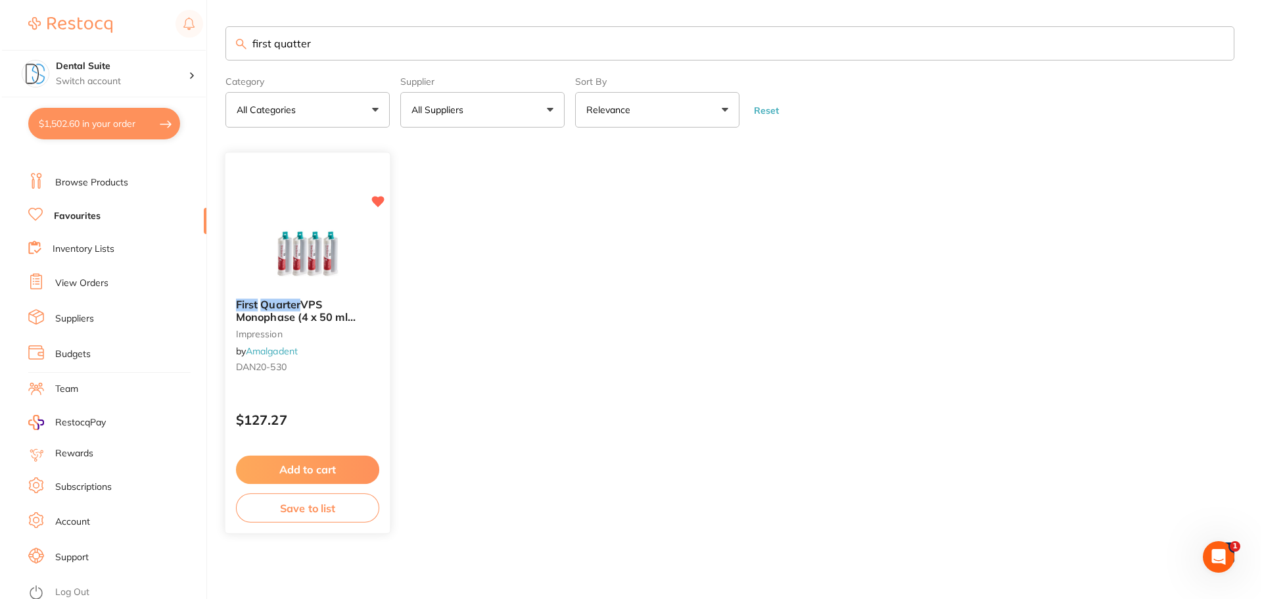
scroll to position [22, 0]
click at [312, 380] on div "First Quarter VPS Monophase (4 x 50 ml Cartridges) impression by Amalgadent DAN…" at bounding box center [306, 339] width 164 height 101
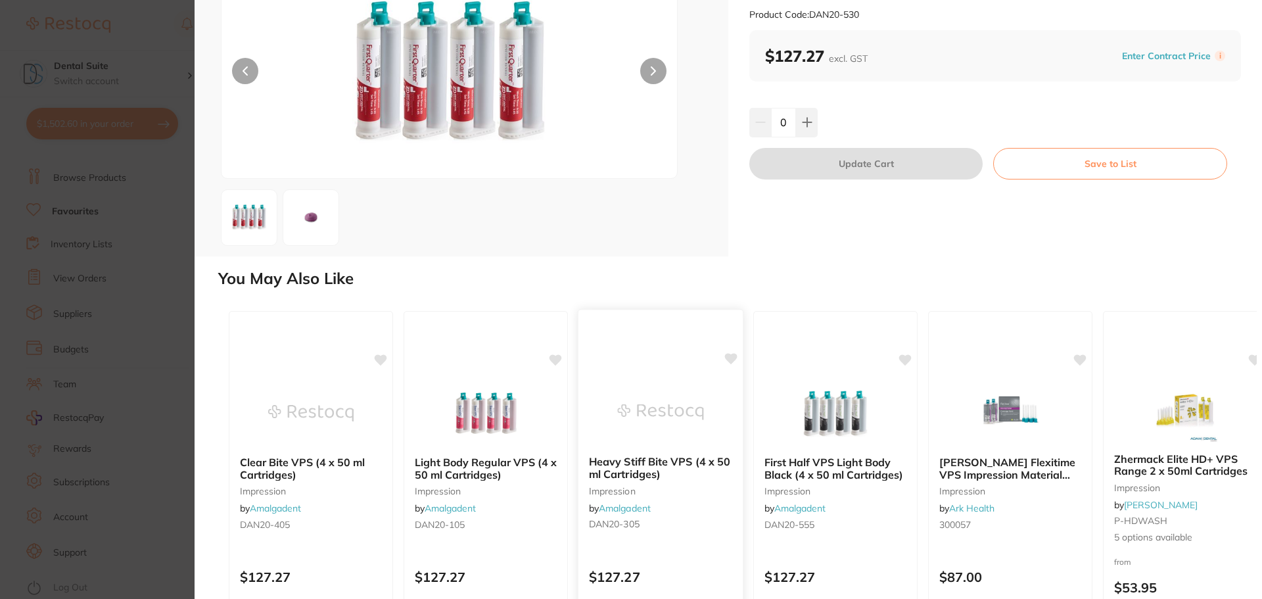
scroll to position [218, 0]
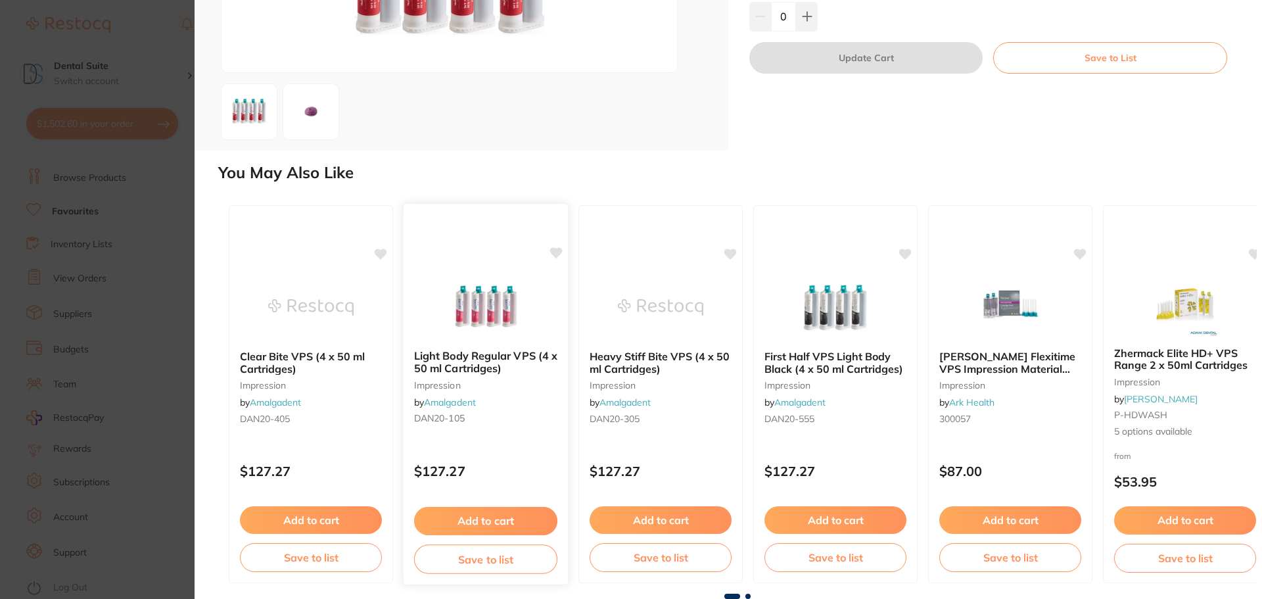
click at [480, 364] on b "Light Body Regular VPS (4 x 50 ml Cartridges)" at bounding box center [485, 362] width 143 height 24
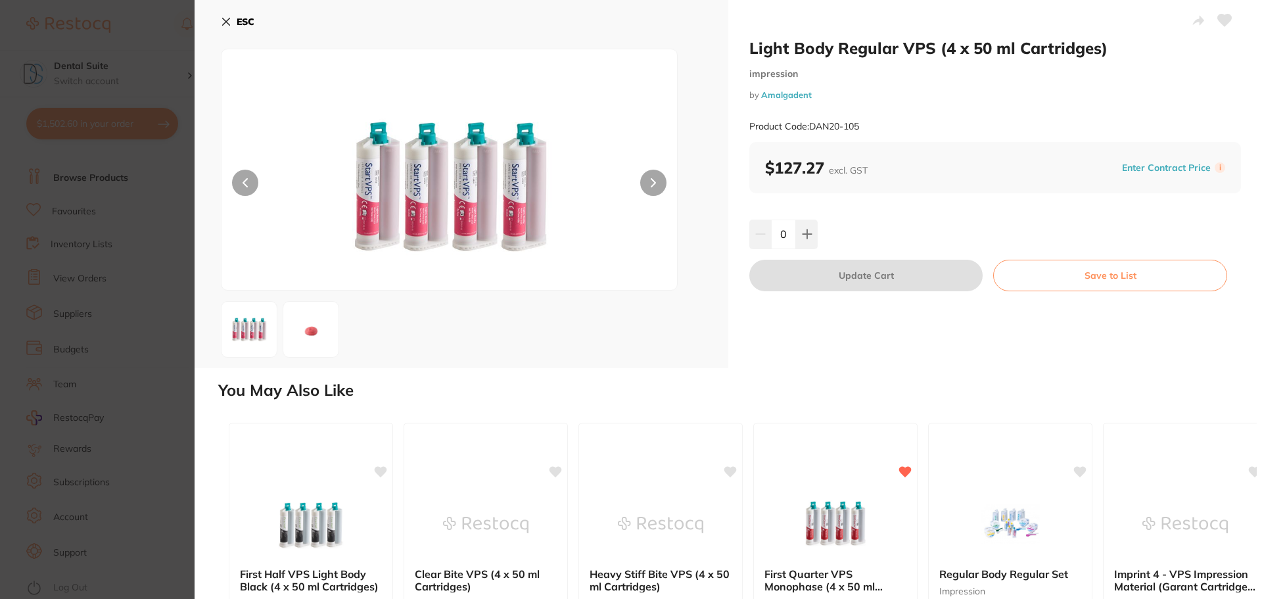
click at [228, 20] on icon at bounding box center [226, 21] width 7 height 7
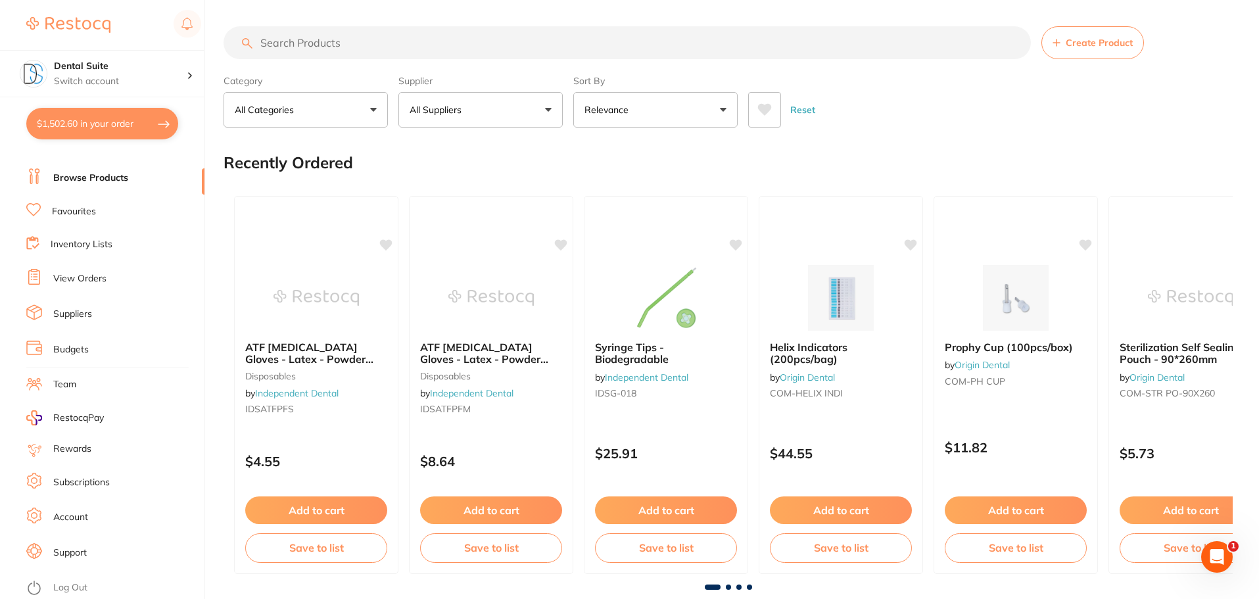
click at [294, 48] on input "search" at bounding box center [627, 42] width 807 height 33
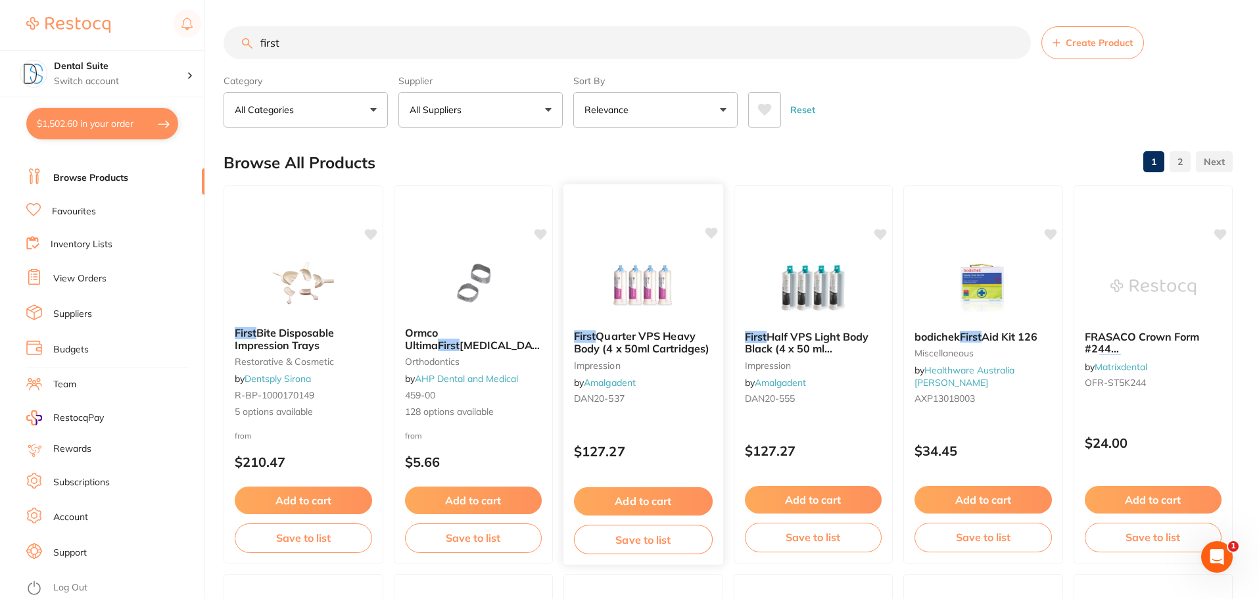
type input "first"
click at [639, 334] on span "Quarter VPS Heavy Body (4 x 50ml Cartridges)" at bounding box center [641, 342] width 135 height 26
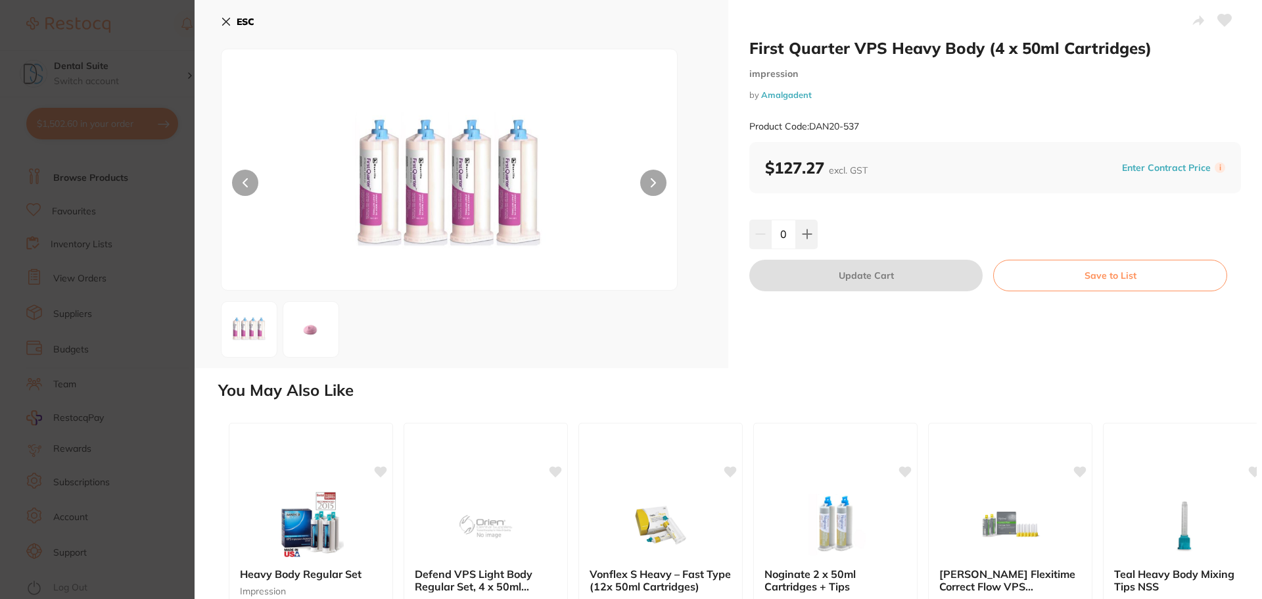
click at [652, 180] on icon at bounding box center [654, 183] width 4 height 8
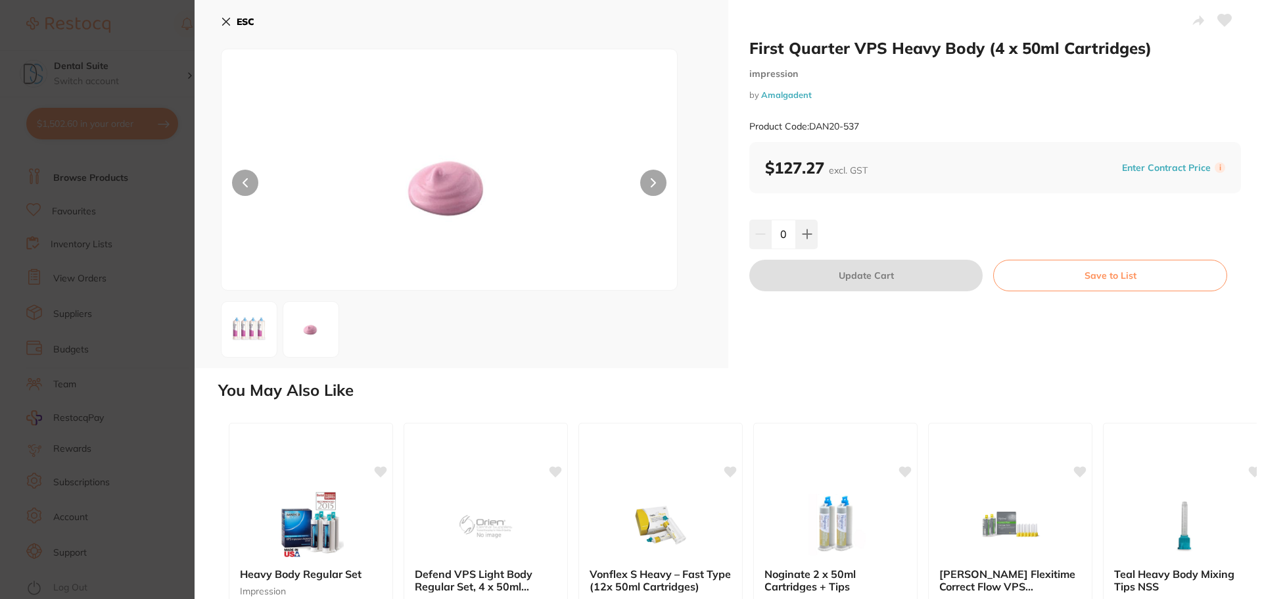
click at [652, 180] on icon at bounding box center [654, 183] width 4 height 8
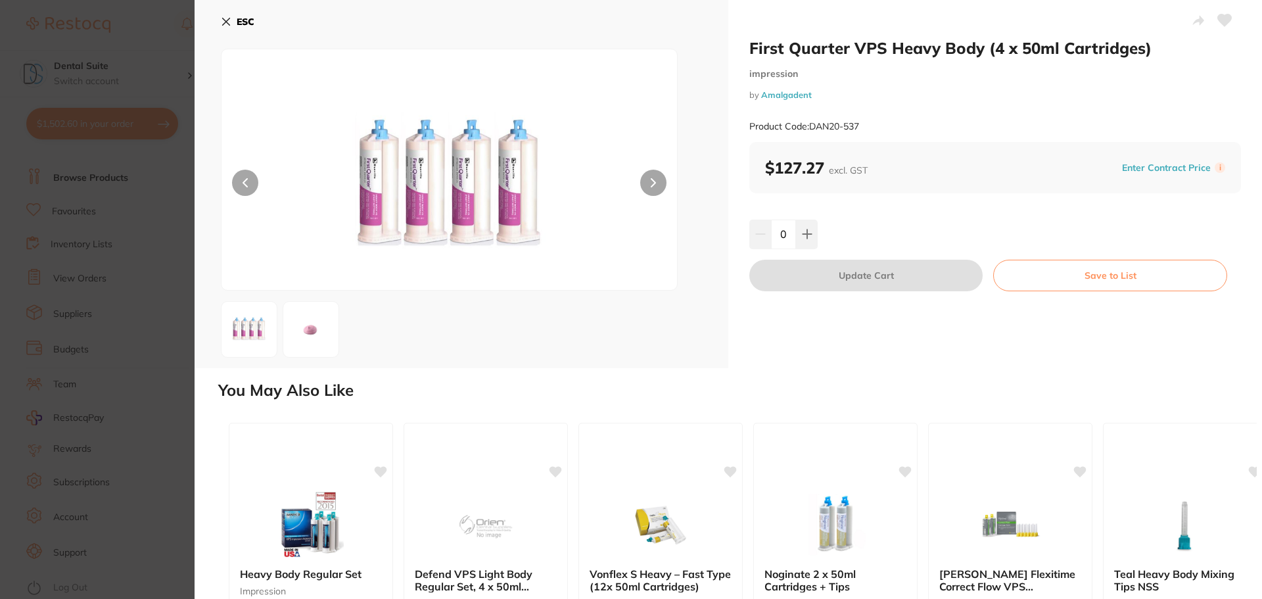
click at [225, 21] on icon at bounding box center [226, 21] width 7 height 7
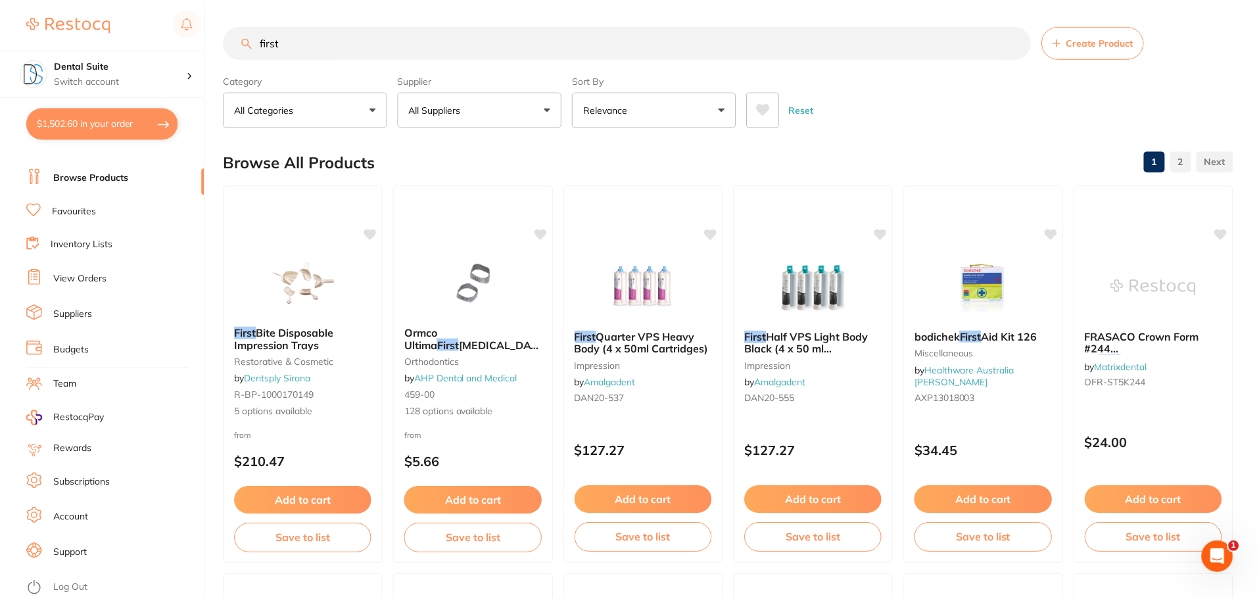
scroll to position [3, 0]
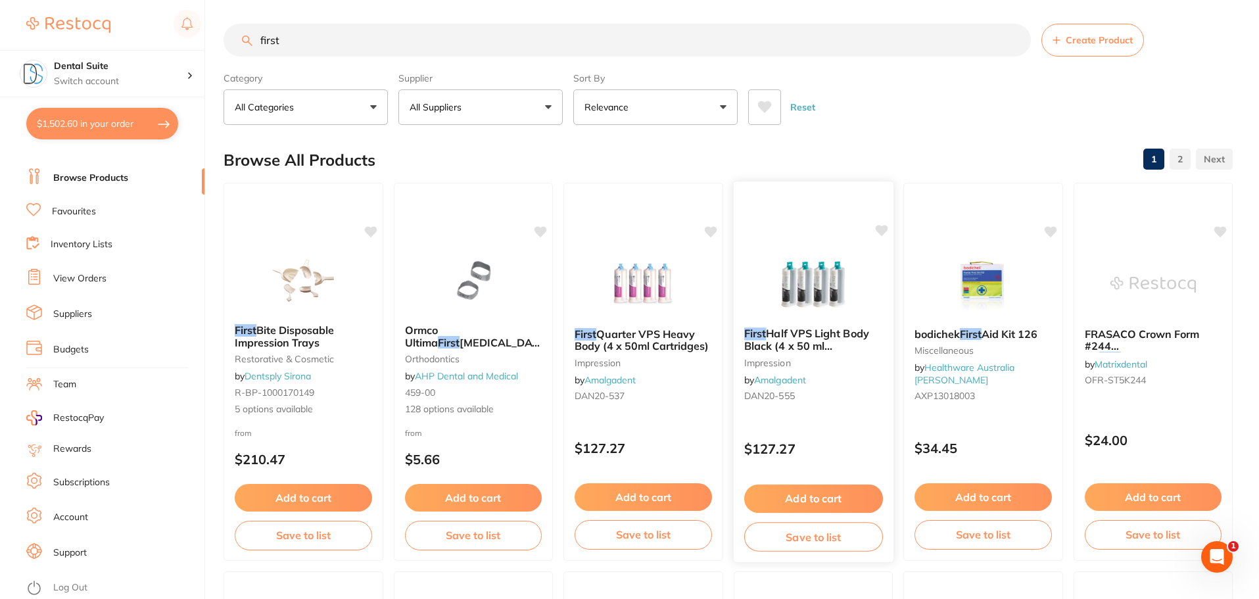
click at [808, 335] on span "Half VPS Light Body Black (4 x 50 ml Cartridges)" at bounding box center [806, 345] width 125 height 37
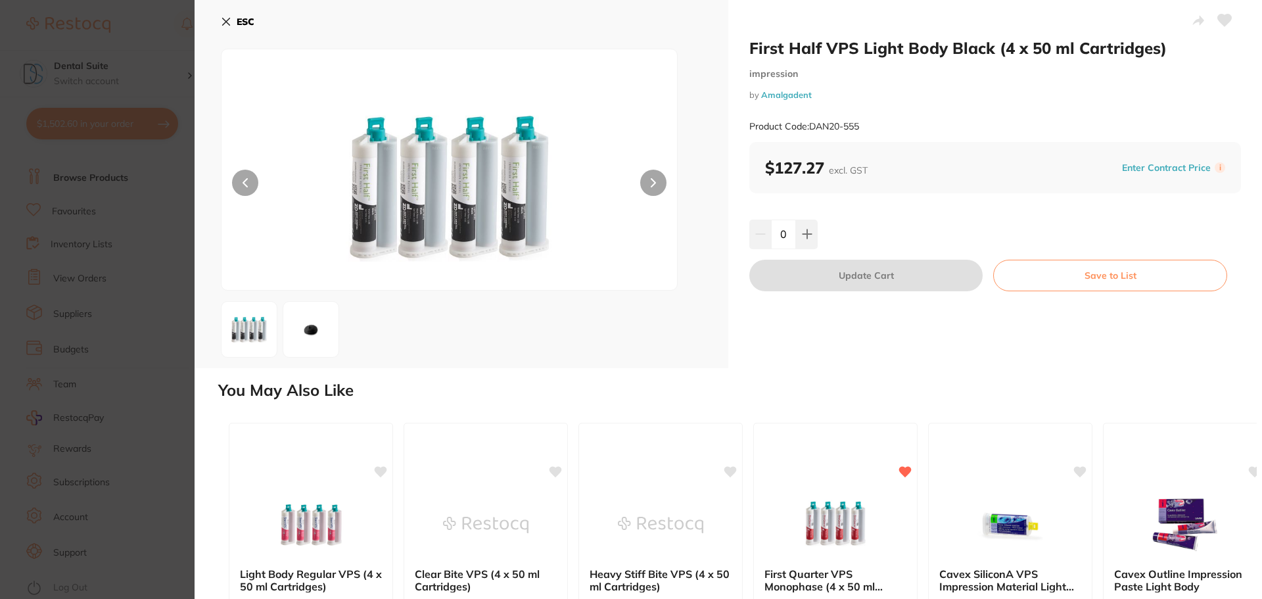
click at [656, 175] on button at bounding box center [653, 183] width 26 height 26
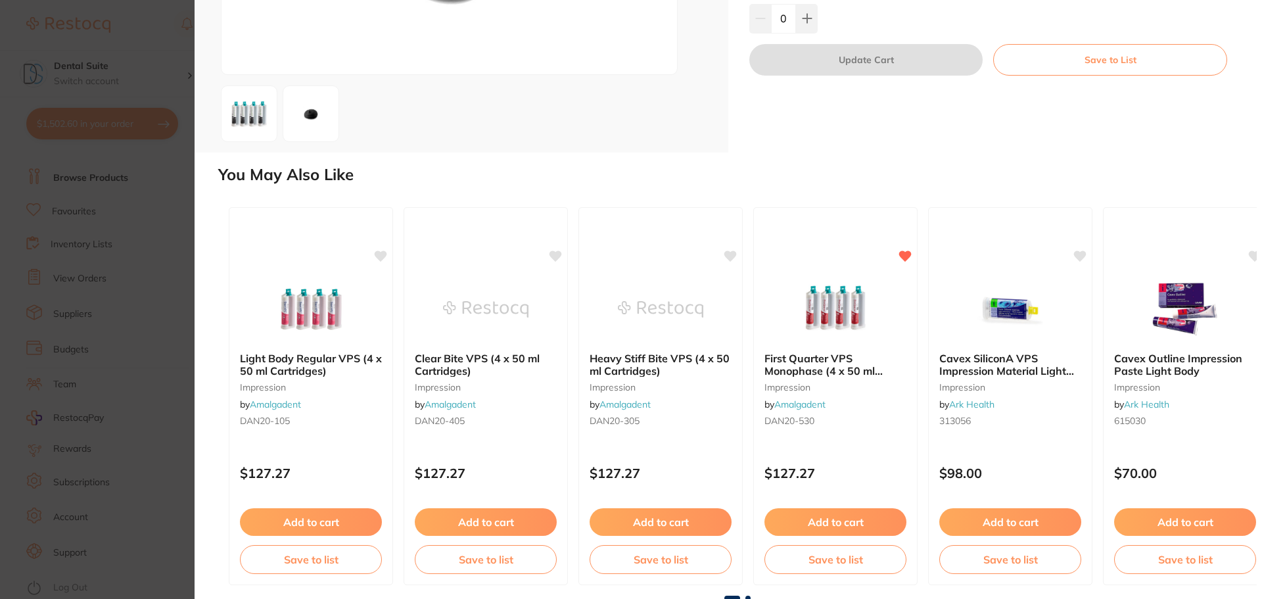
scroll to position [218, 0]
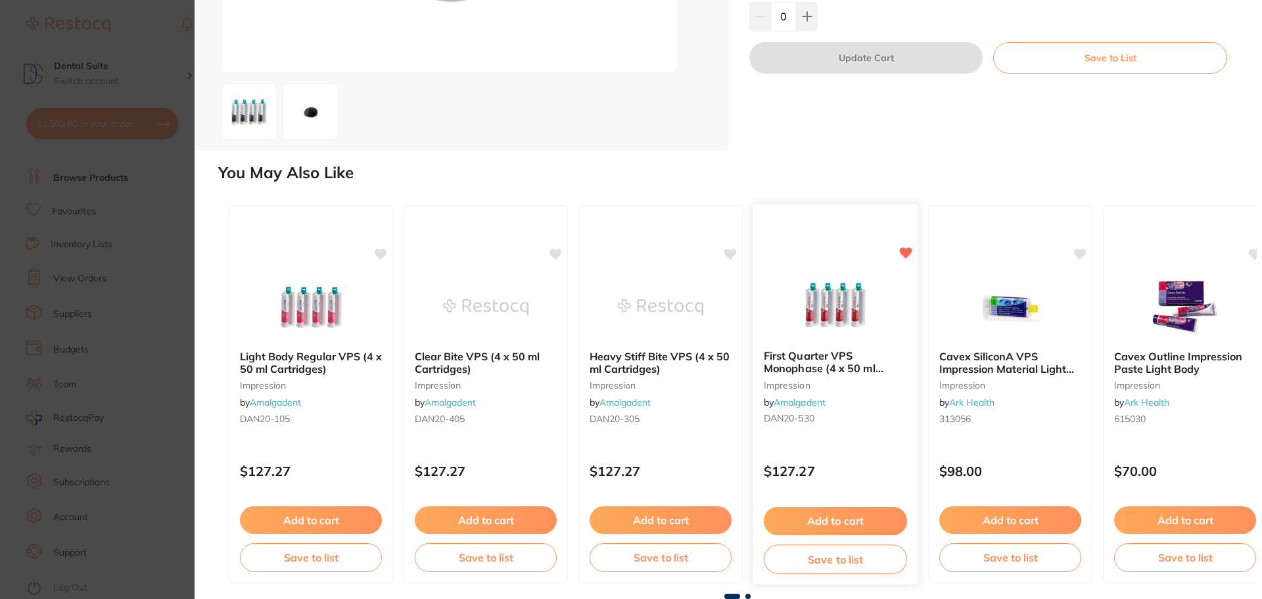
click at [840, 355] on b "First Quarter VPS Monophase (4 x 50 ml Cartridges)" at bounding box center [835, 362] width 143 height 24
click at [813, 360] on b "First Quarter VPS Monophase (4 x 50 ml Cartridges)" at bounding box center [835, 362] width 143 height 24
click at [813, 360] on b "First Quarter VPS Monophase (4 x 50 ml Cartridges)" at bounding box center [836, 362] width 142 height 24
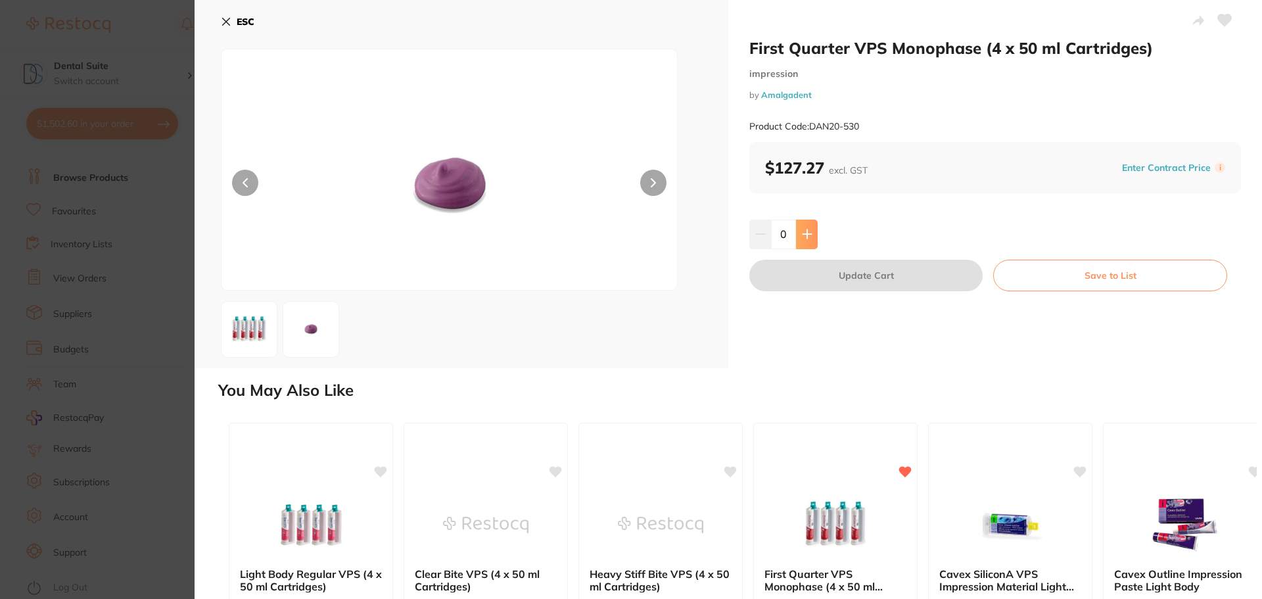
click at [810, 232] on icon at bounding box center [807, 234] width 11 height 11
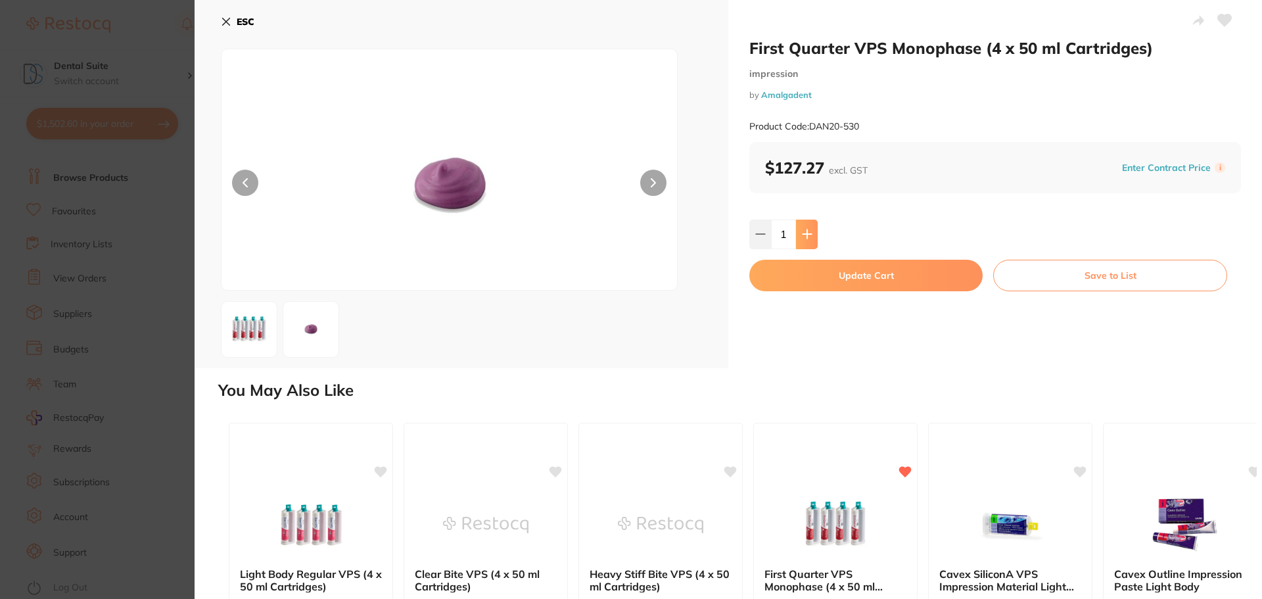
type input "1"
click at [848, 282] on button "Update Cart" at bounding box center [866, 276] width 233 height 32
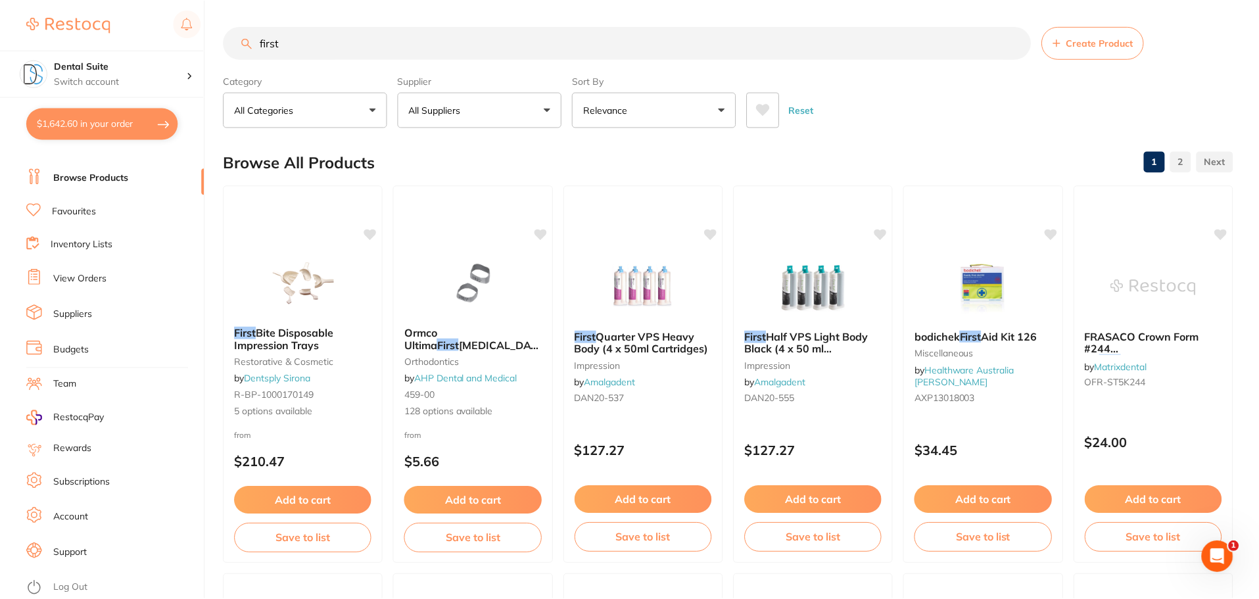
scroll to position [3, 0]
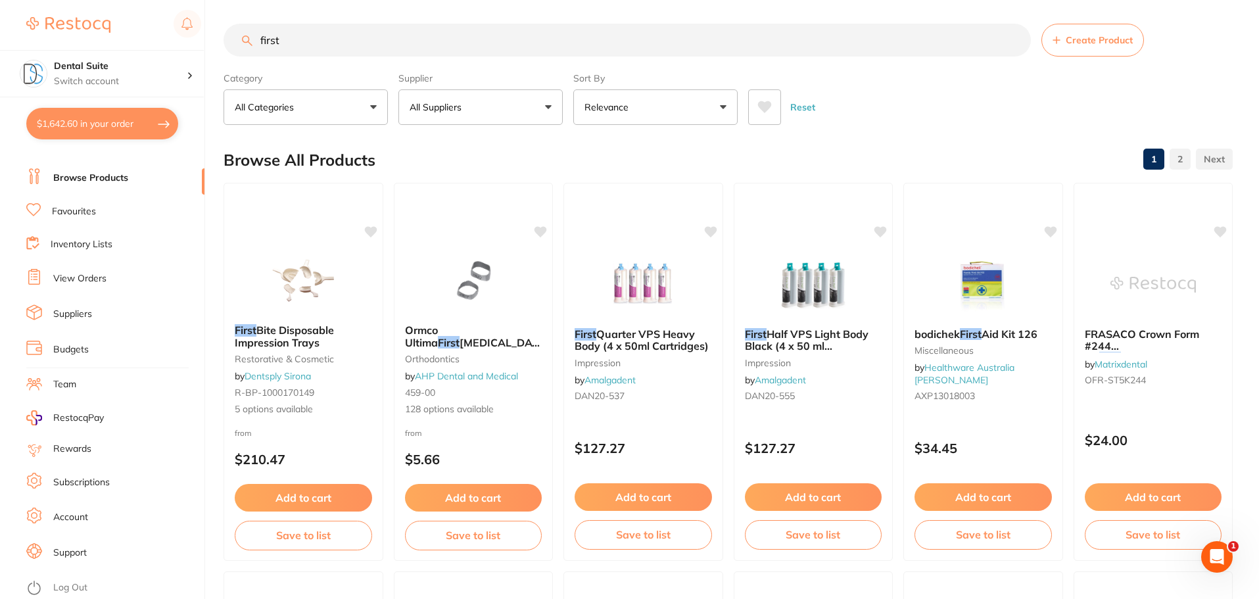
click at [78, 119] on button "$1,642.60 in your order" at bounding box center [102, 124] width 152 height 32
checkbox input "true"
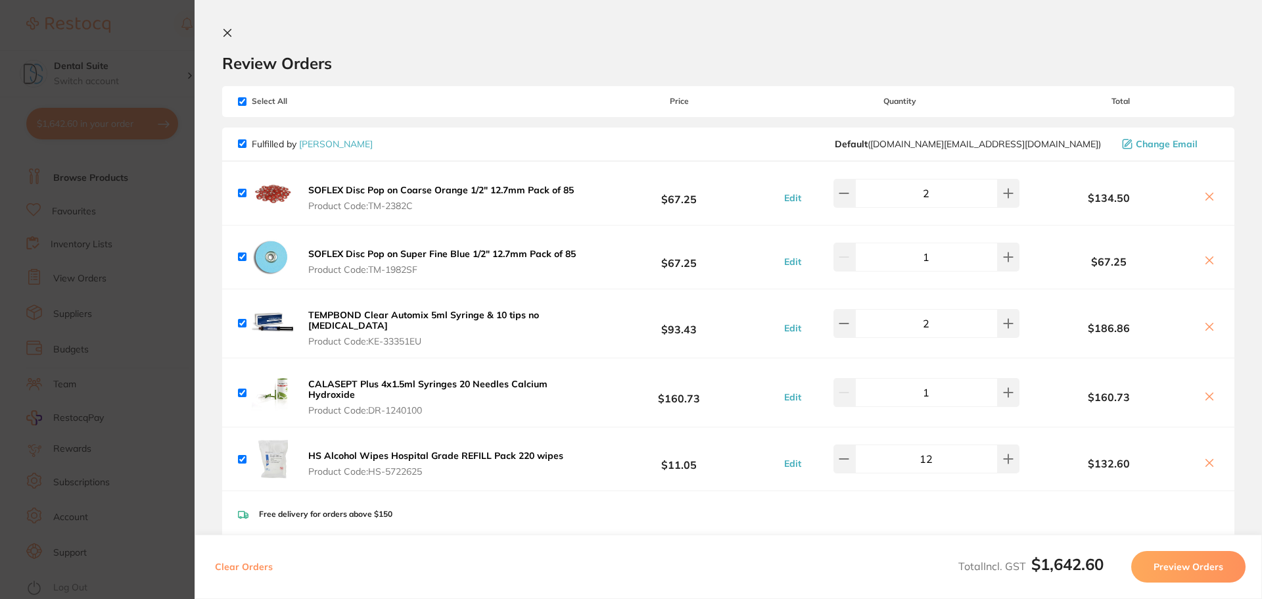
scroll to position [329, 0]
click at [223, 34] on icon at bounding box center [227, 33] width 11 height 11
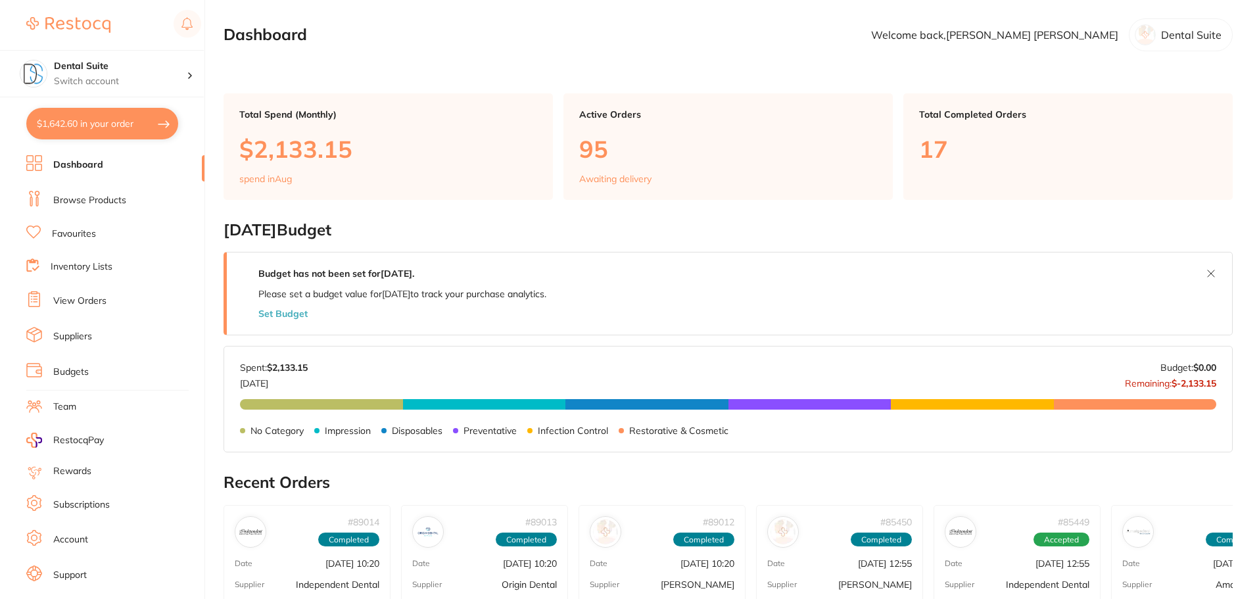
drag, startPoint x: 78, startPoint y: 123, endPoint x: 80, endPoint y: 131, distance: 8.0
click at [77, 124] on button "$1,642.60 in your order" at bounding box center [102, 124] width 152 height 32
checkbox input "true"
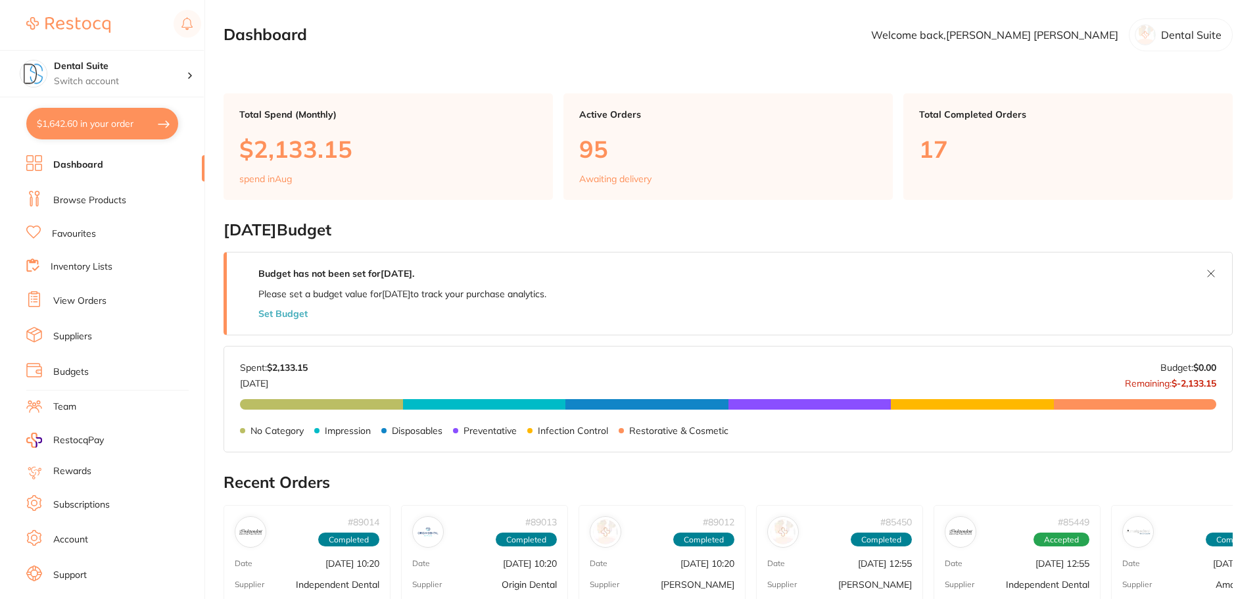
checkbox input "true"
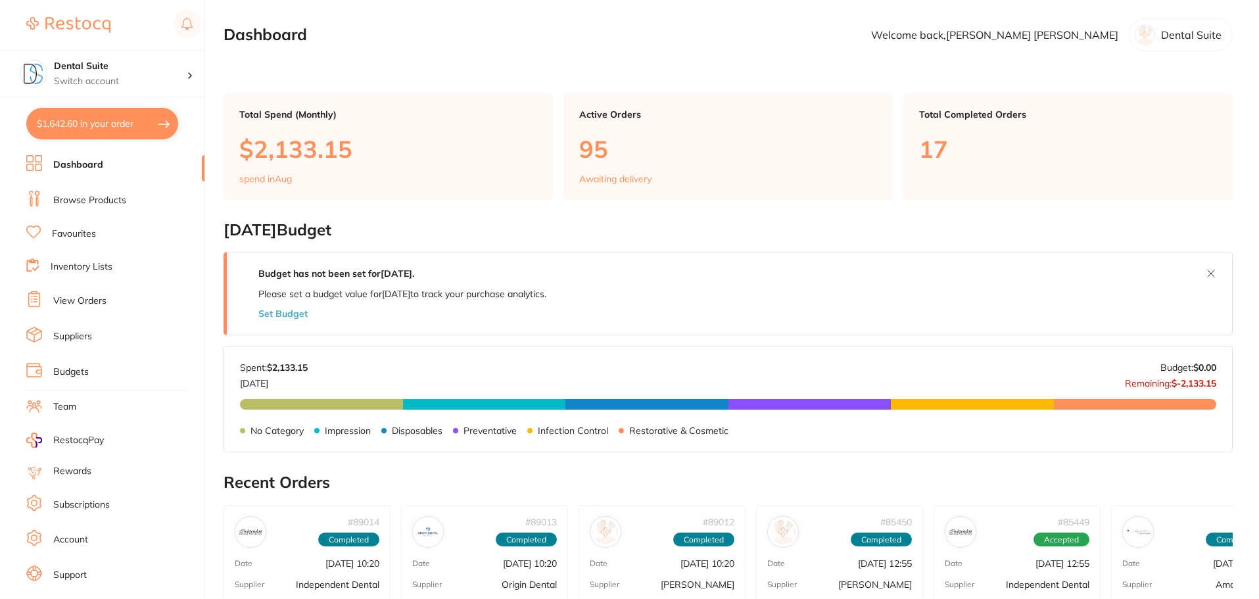
checkbox input "true"
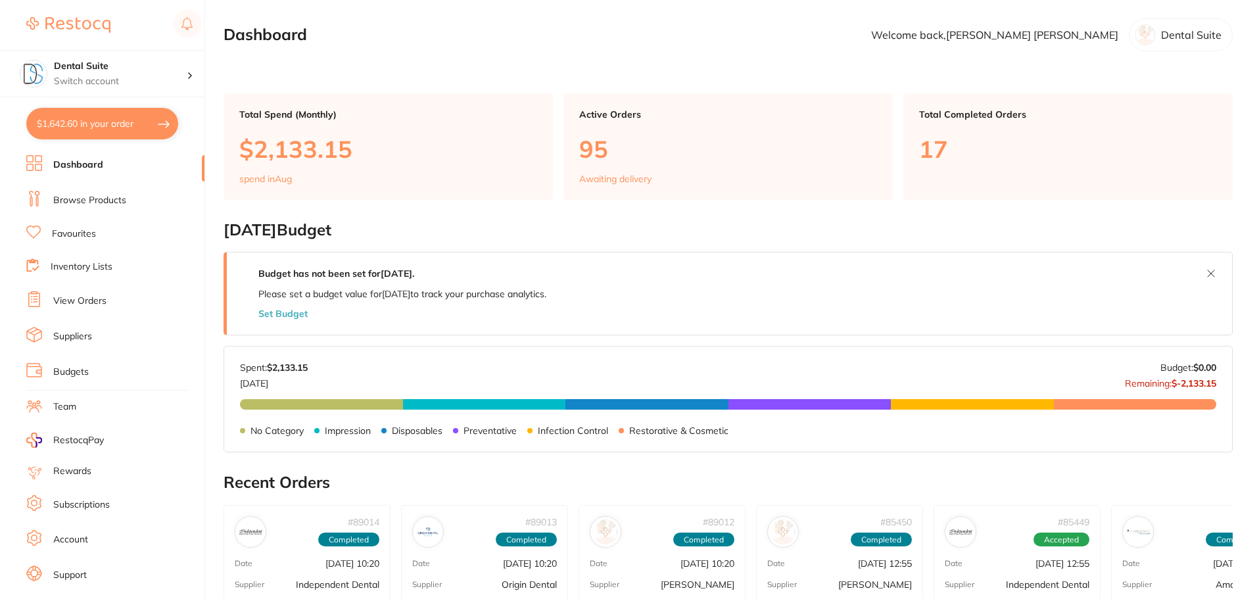
checkbox input "true"
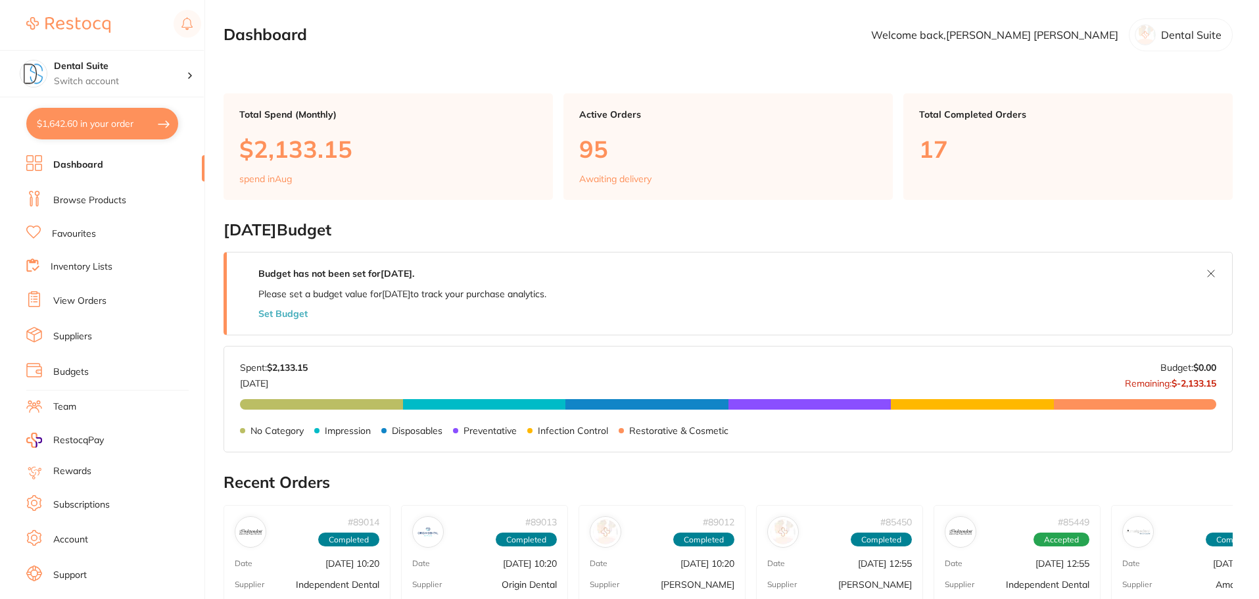
checkbox input "true"
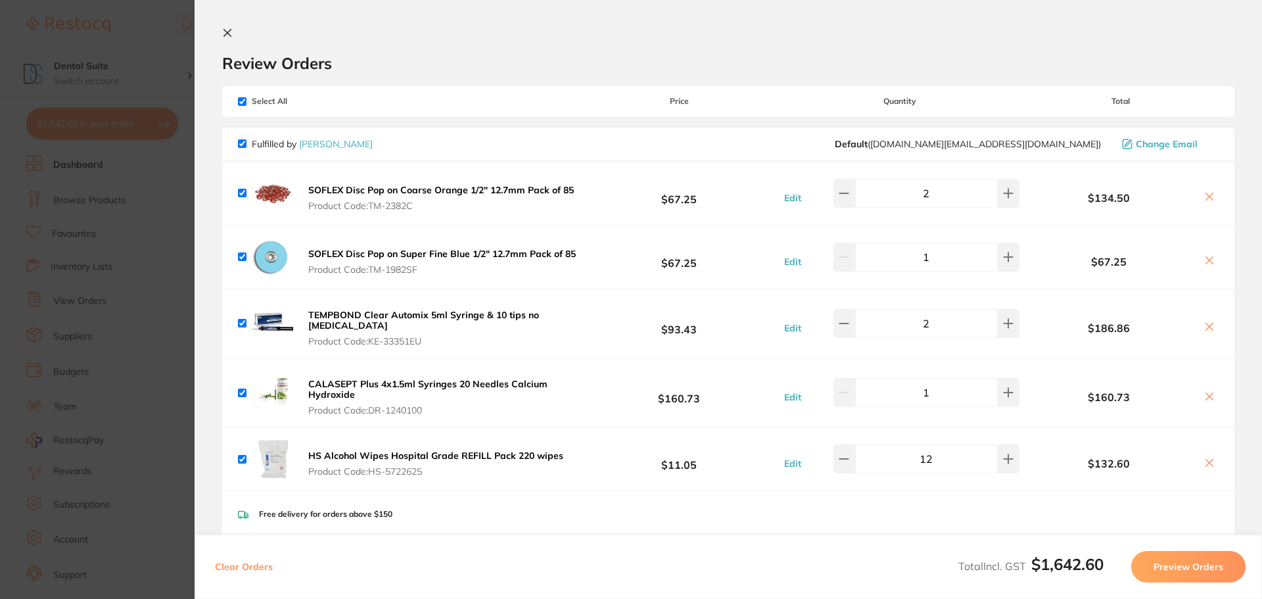
click at [229, 34] on icon at bounding box center [227, 33] width 7 height 7
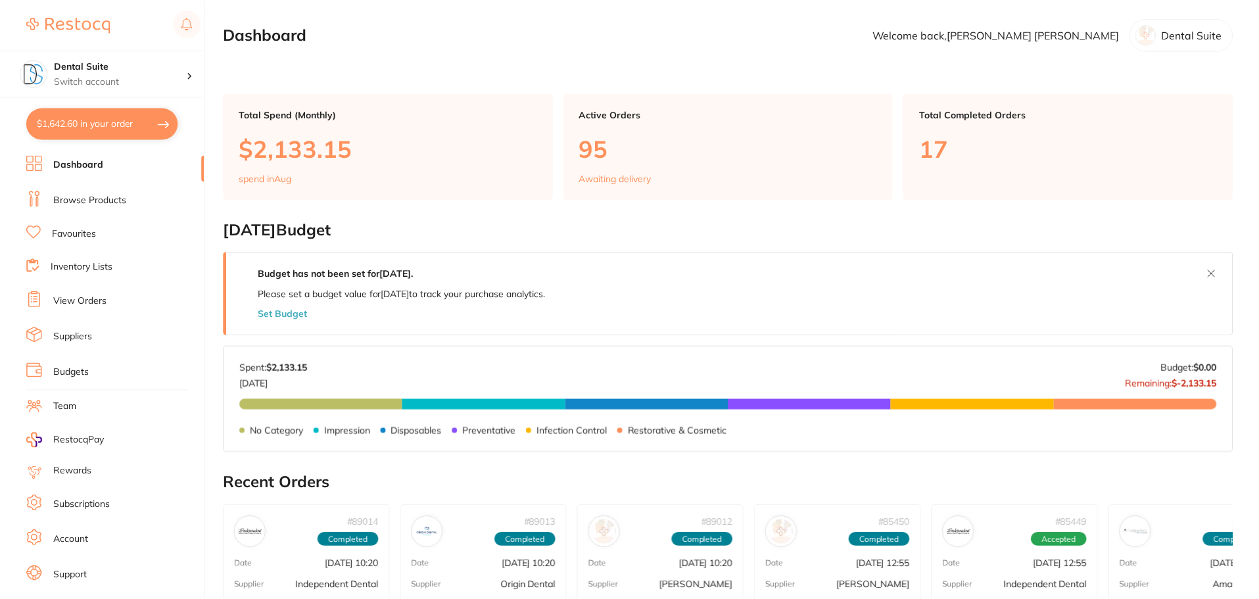
scroll to position [1, 0]
click at [86, 202] on link "Browse Products" at bounding box center [89, 200] width 73 height 13
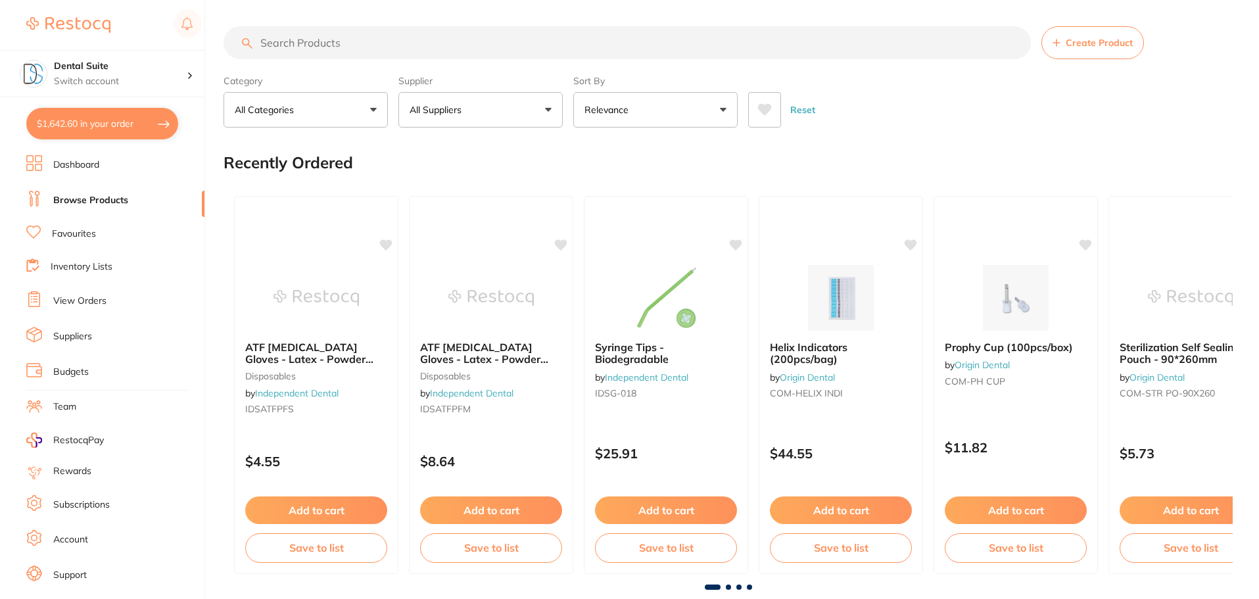
click at [294, 43] on input "search" at bounding box center [627, 42] width 807 height 33
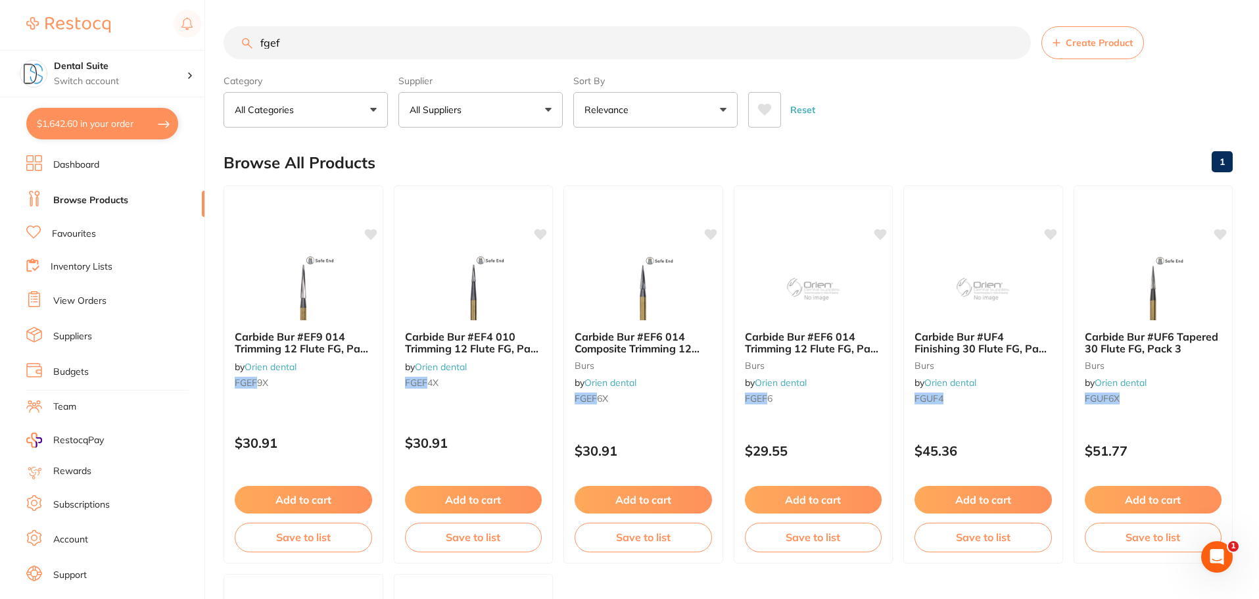
type input "fgef6"
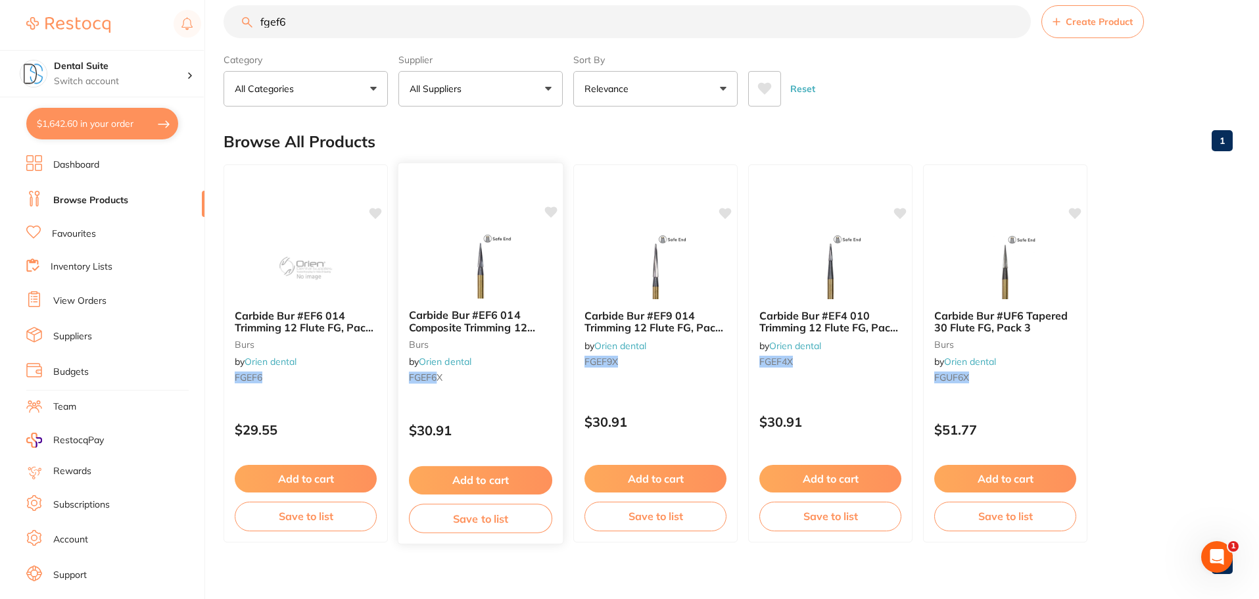
scroll to position [33, 0]
